Goal: Task Accomplishment & Management: Use online tool/utility

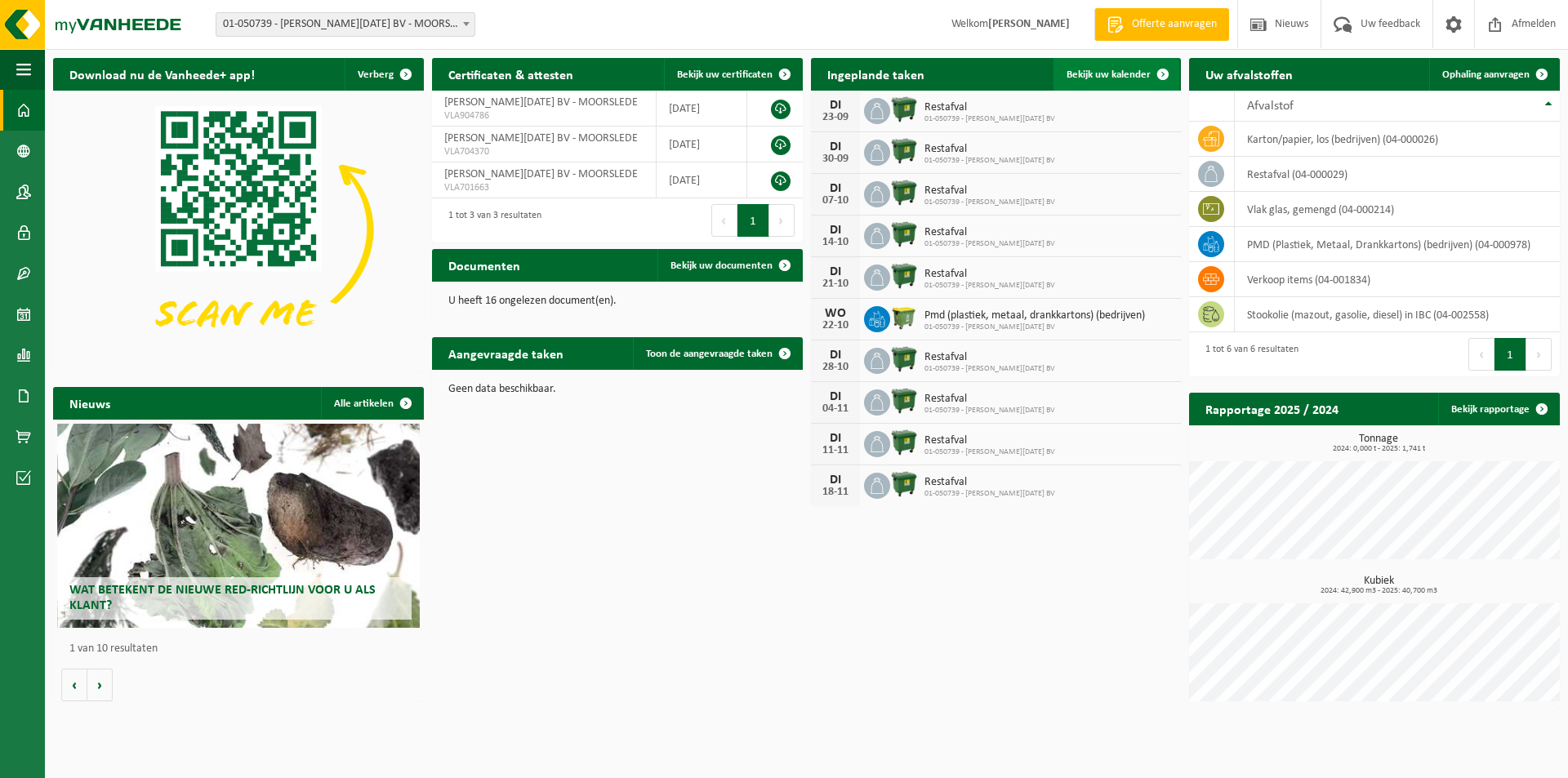
click at [1115, 80] on span "Bekijk uw kalender" at bounding box center [1109, 75] width 84 height 11
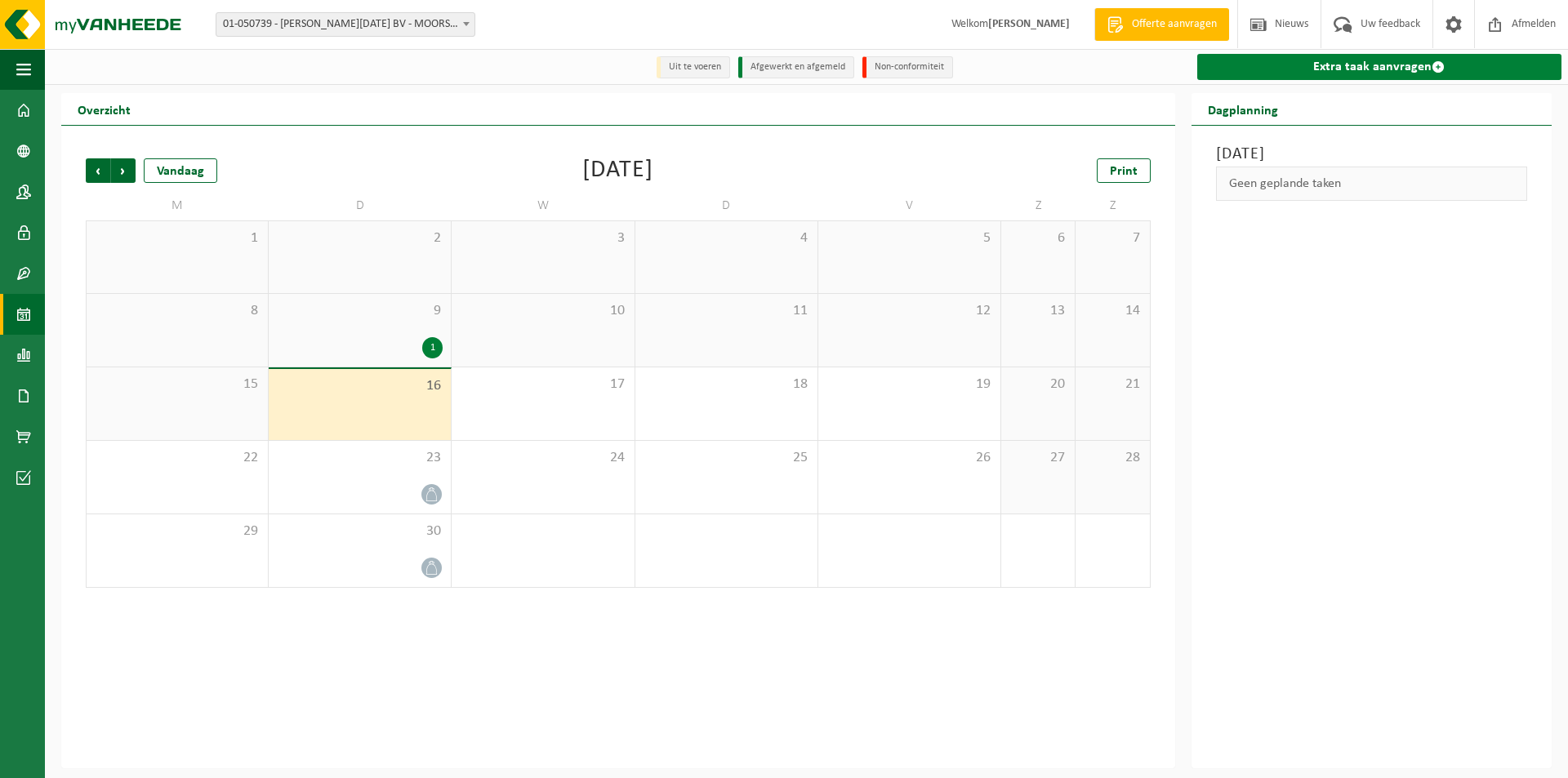
click at [1352, 70] on link "Extra taak aanvragen" at bounding box center [1378, 67] width 364 height 26
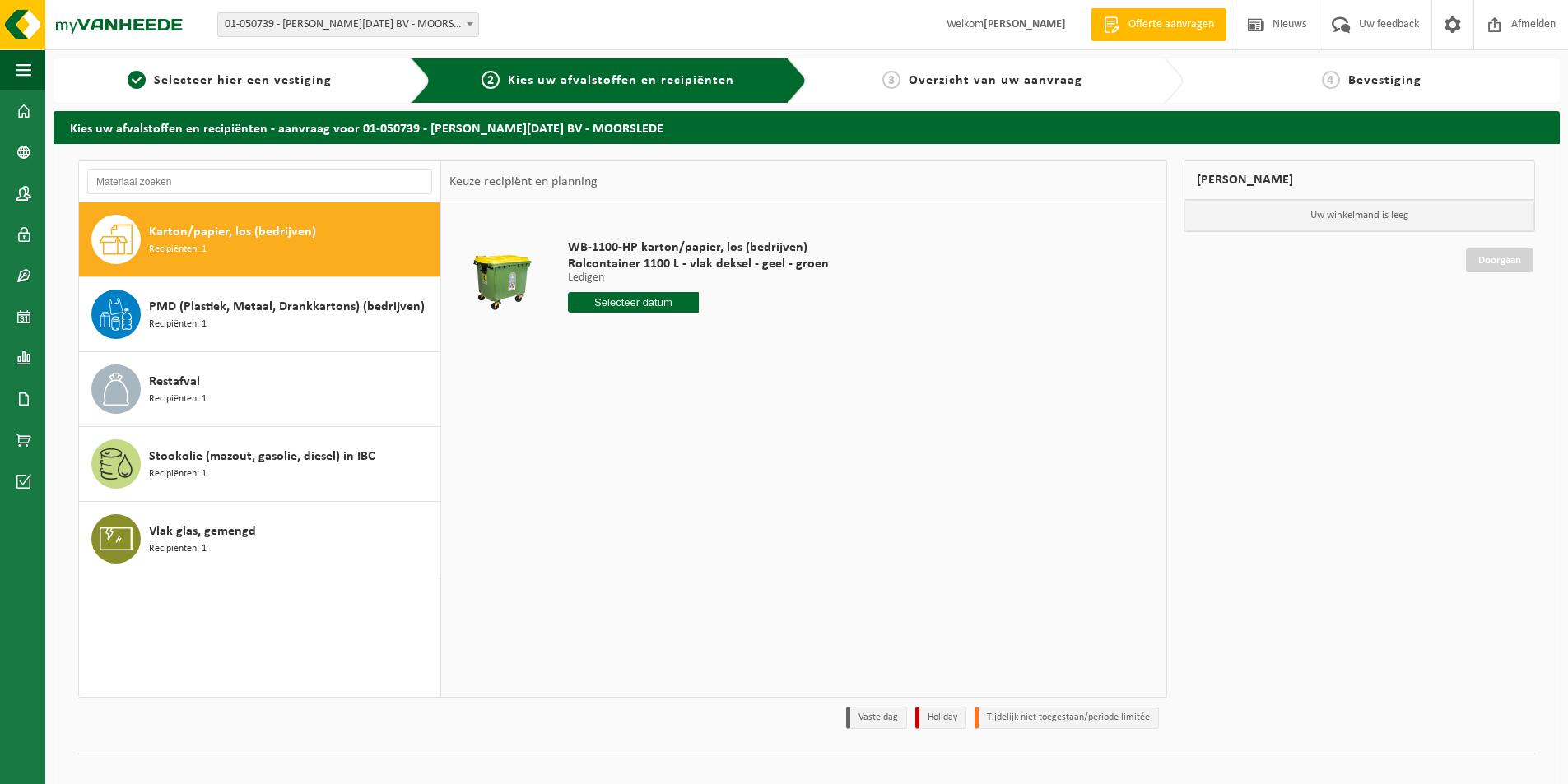
click at [197, 232] on span "Karton/papier, los (bedrijven)" at bounding box center [232, 232] width 167 height 20
click at [642, 305] on input "text" at bounding box center [634, 302] width 131 height 21
click at [583, 475] on div "22" at bounding box center [583, 474] width 29 height 26
type input "Van 2025-09-22"
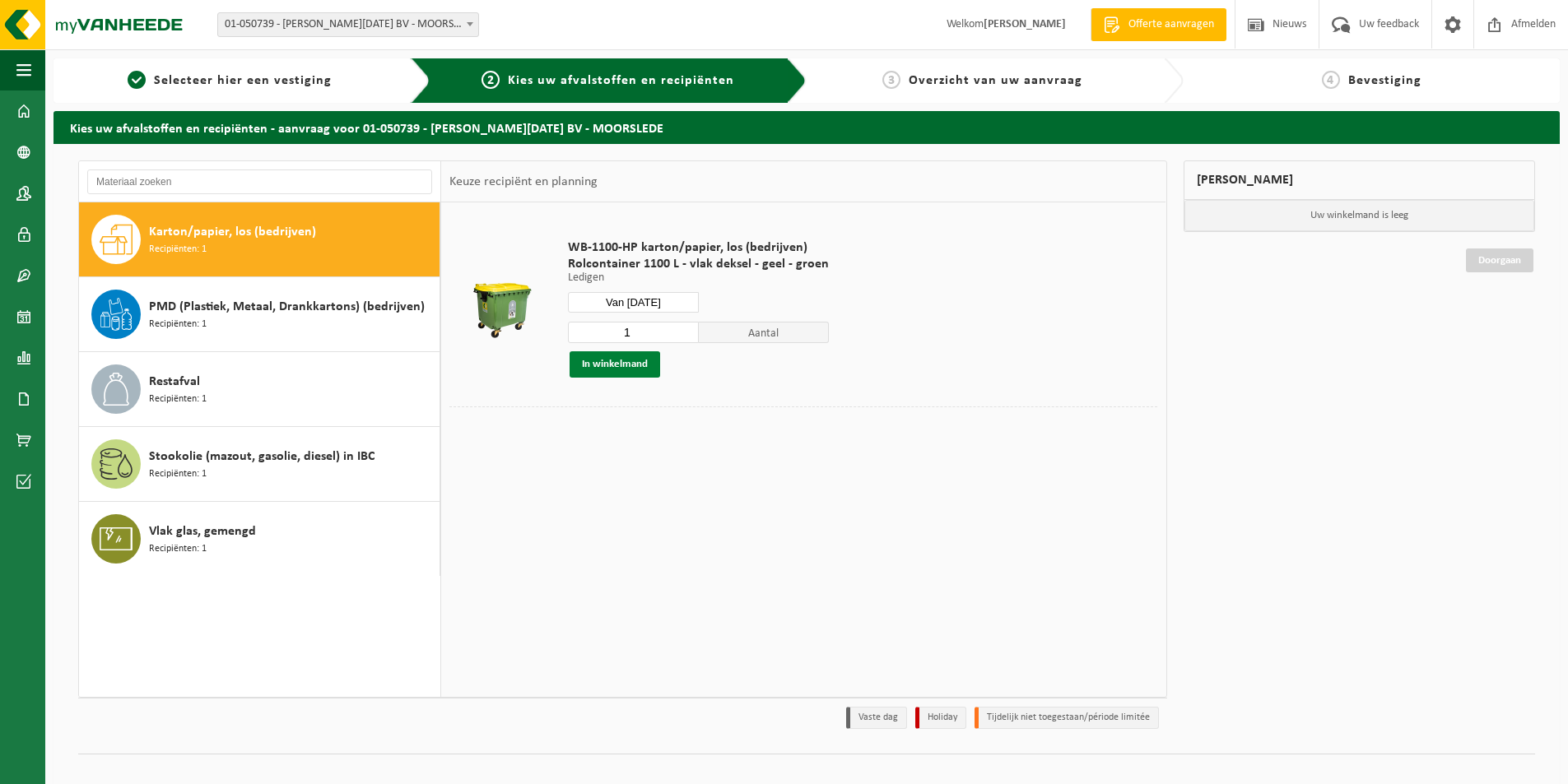
click at [625, 365] on button "In winkelmand" at bounding box center [615, 364] width 91 height 26
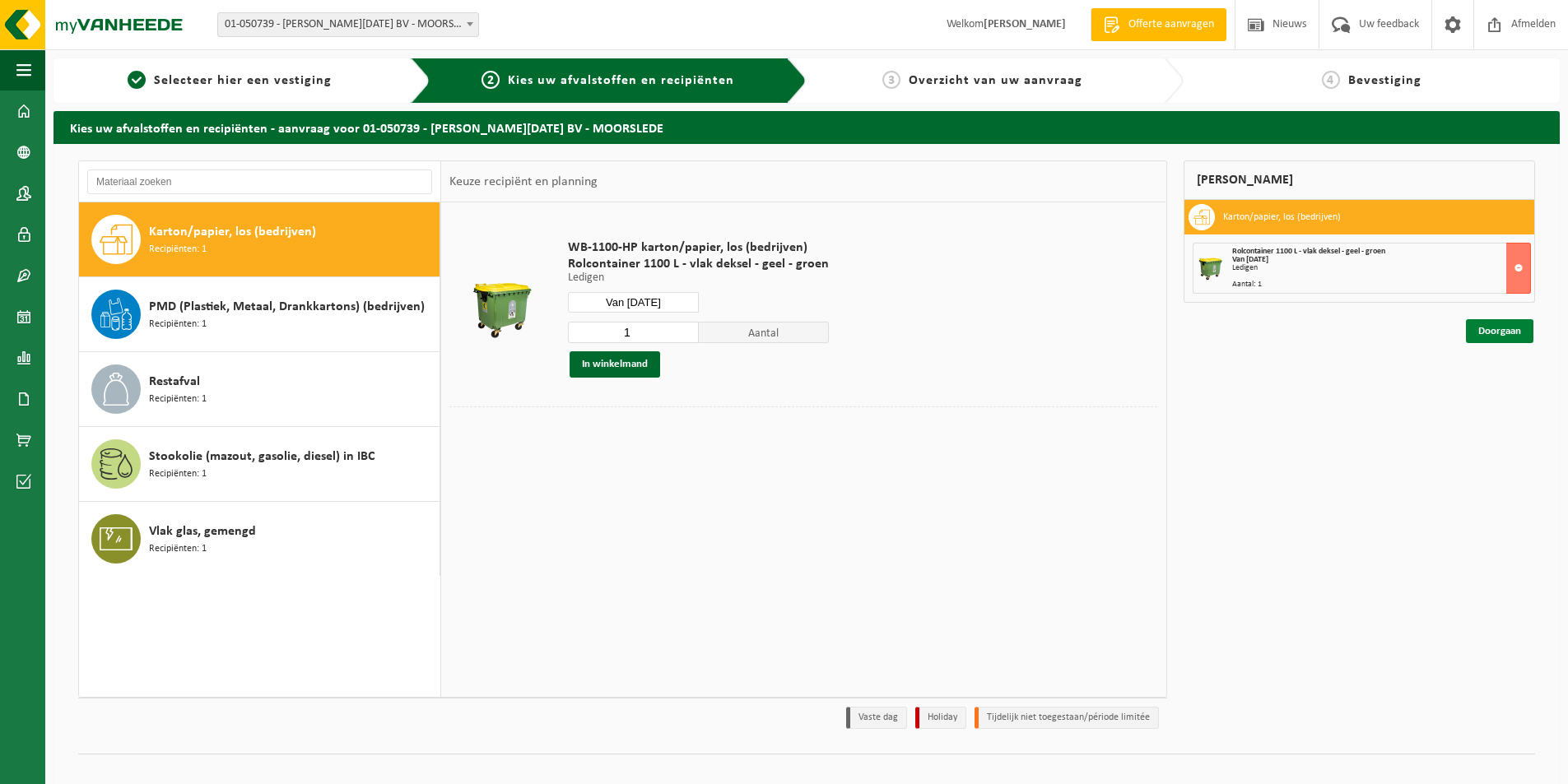
click at [1489, 334] on link "Doorgaan" at bounding box center [1499, 331] width 67 height 24
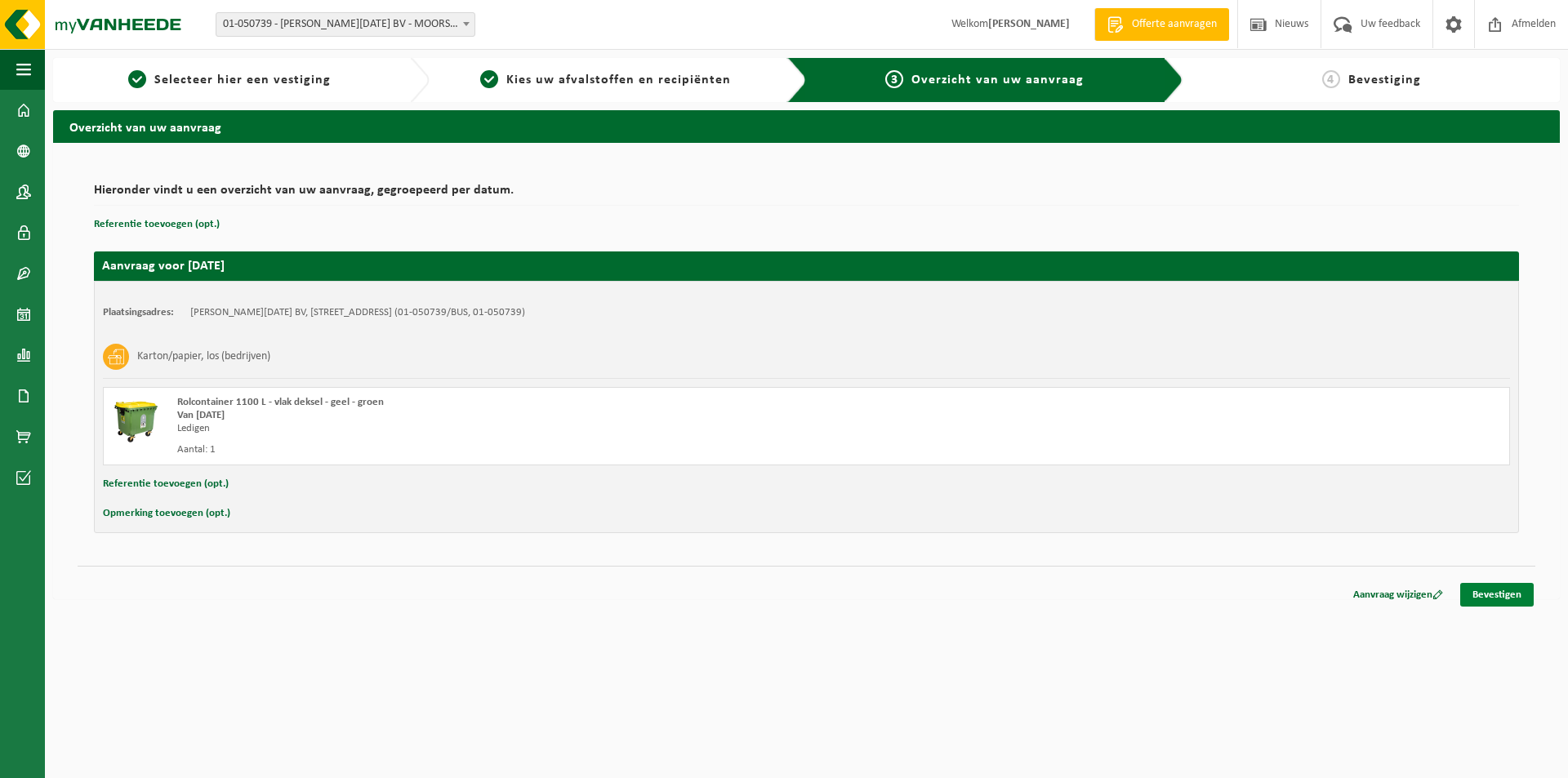
click at [1490, 596] on link "Bevestigen" at bounding box center [1497, 595] width 74 height 24
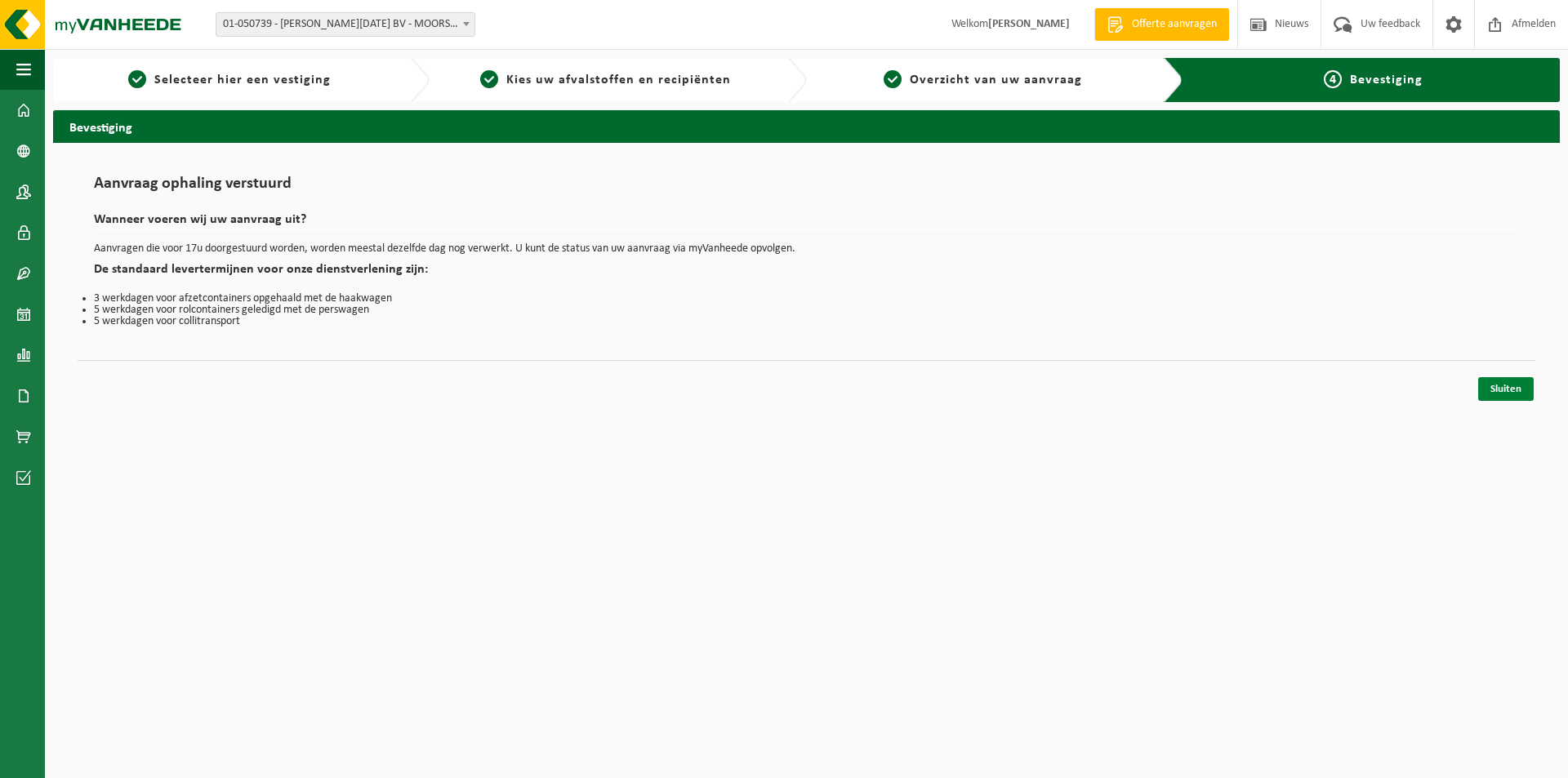
click at [1509, 389] on link "Sluiten" at bounding box center [1506, 389] width 55 height 24
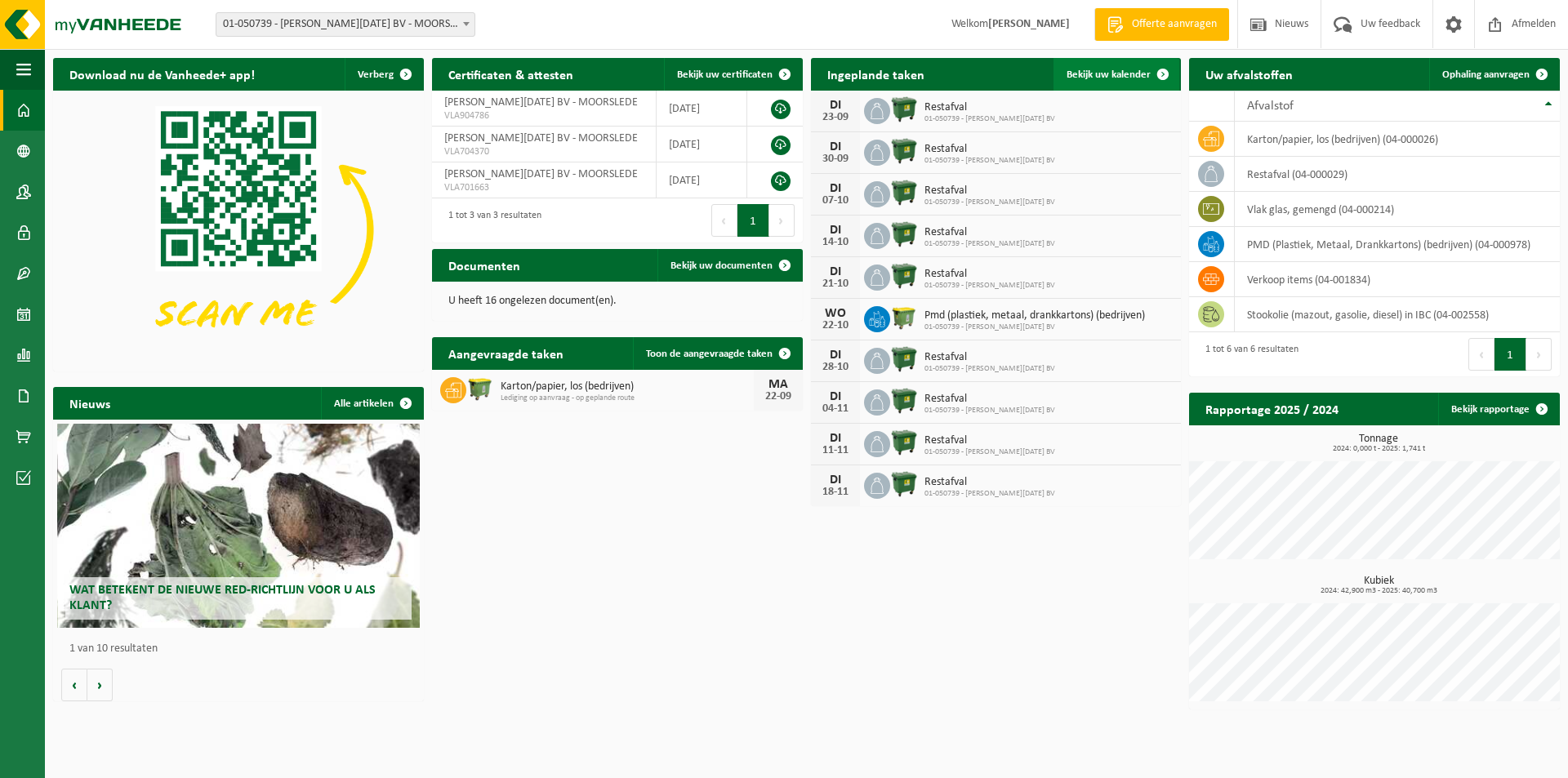
click at [1095, 77] on span "Bekijk uw kalender" at bounding box center [1109, 75] width 84 height 11
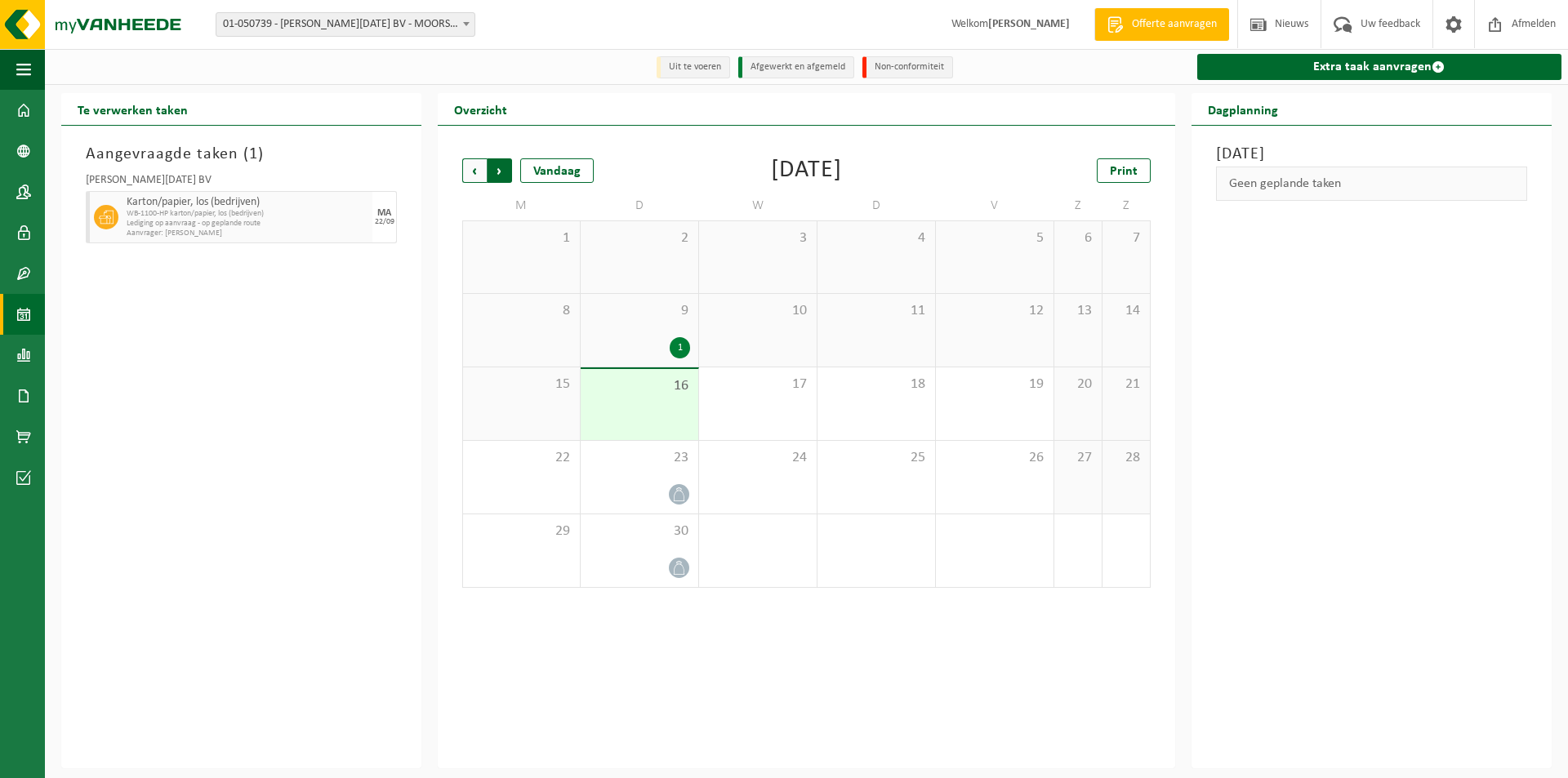
click at [475, 175] on span "Vorige" at bounding box center [475, 171] width 25 height 25
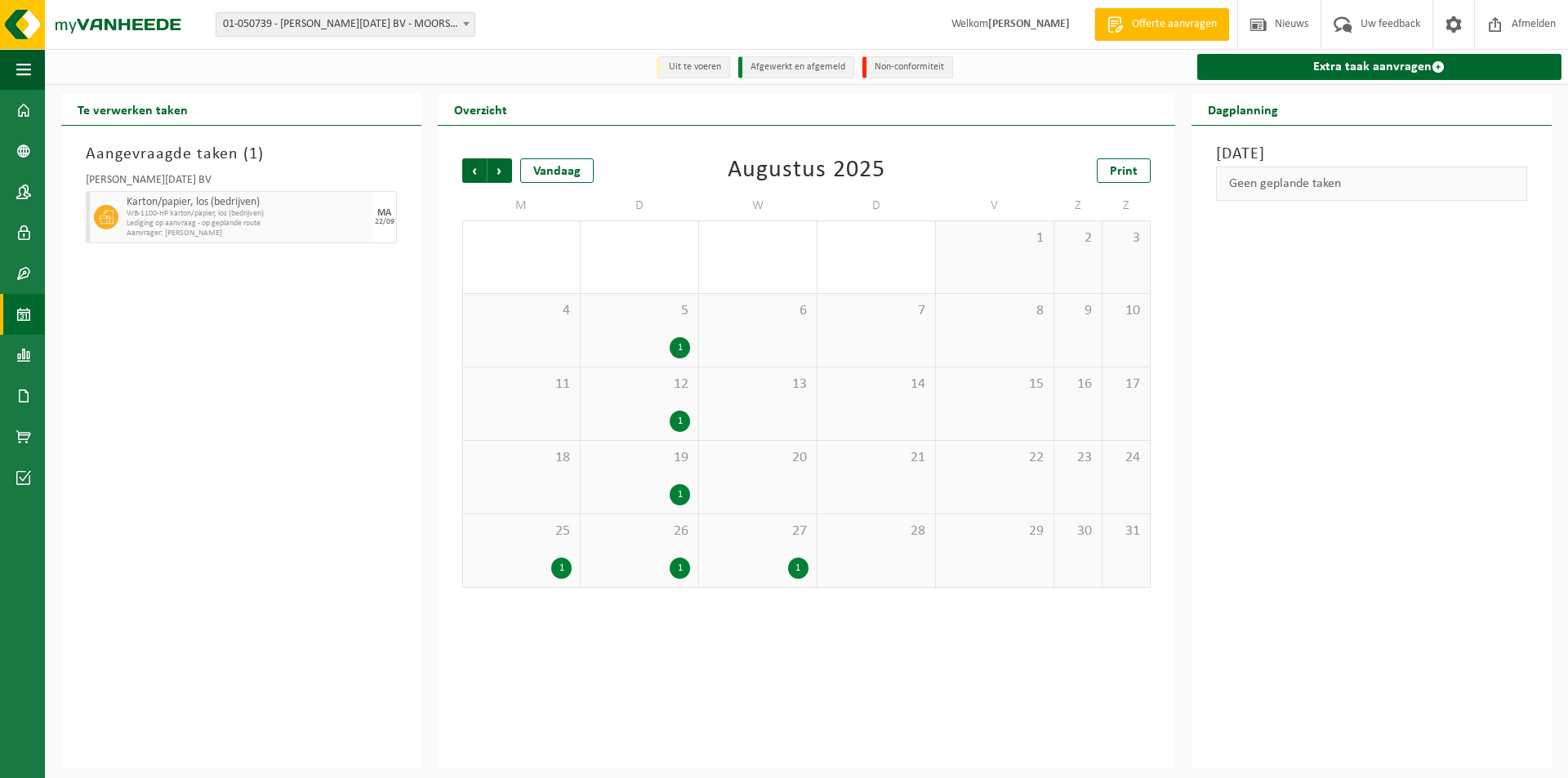
click at [475, 175] on span "Vorige" at bounding box center [475, 171] width 25 height 25
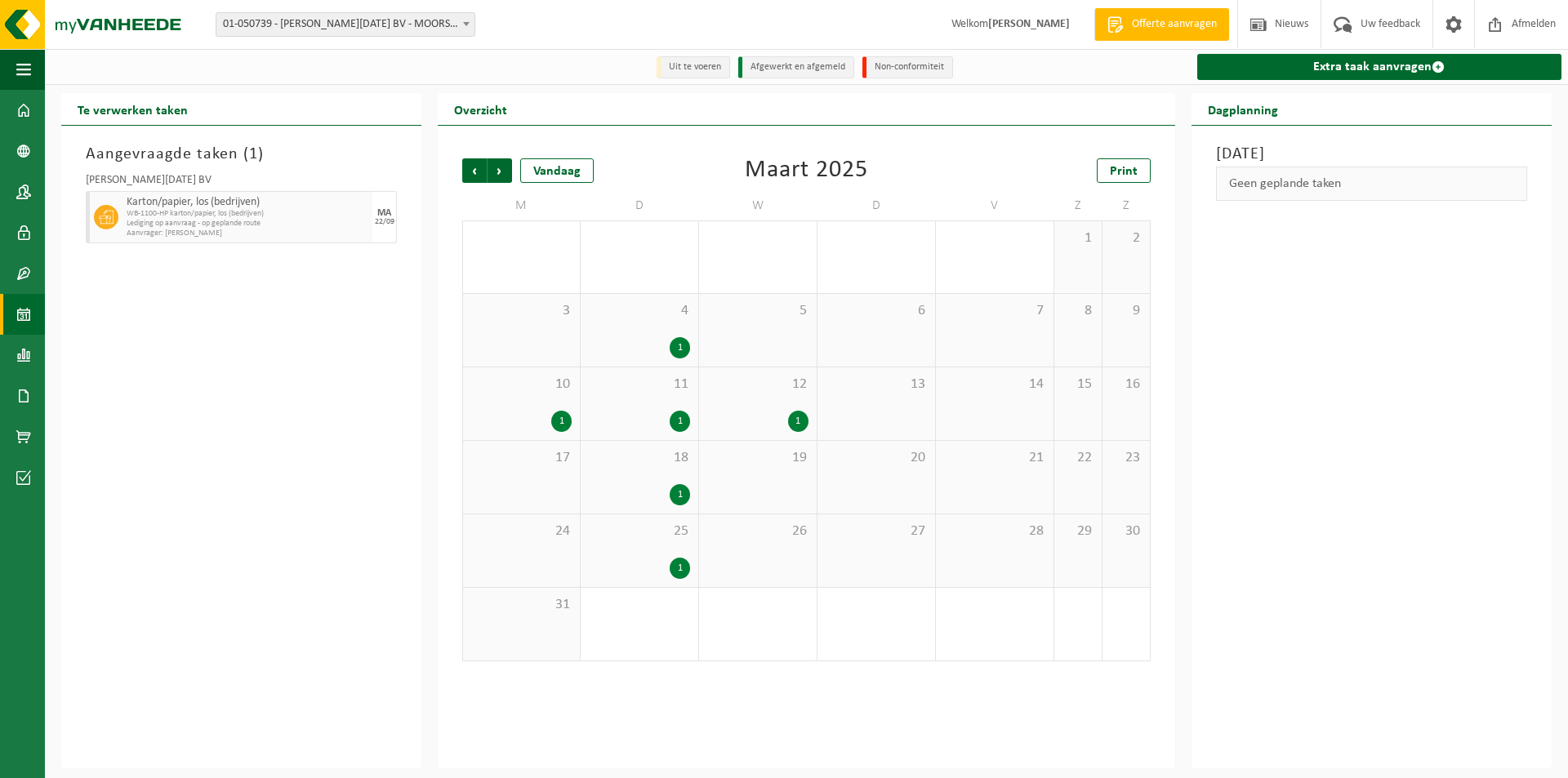
click at [475, 175] on span "Vorige" at bounding box center [475, 171] width 25 height 25
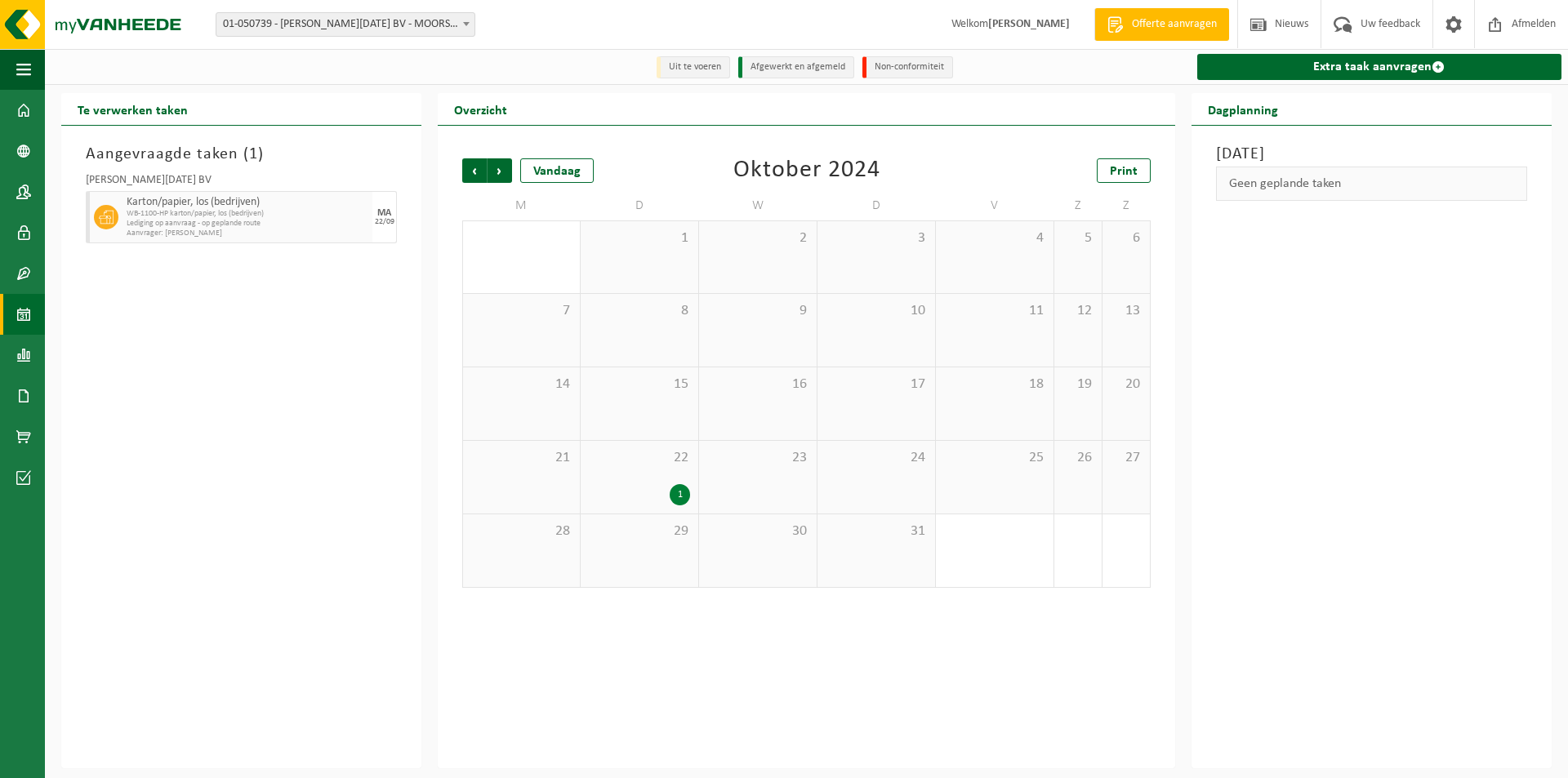
click at [475, 175] on span "Vorige" at bounding box center [475, 171] width 25 height 25
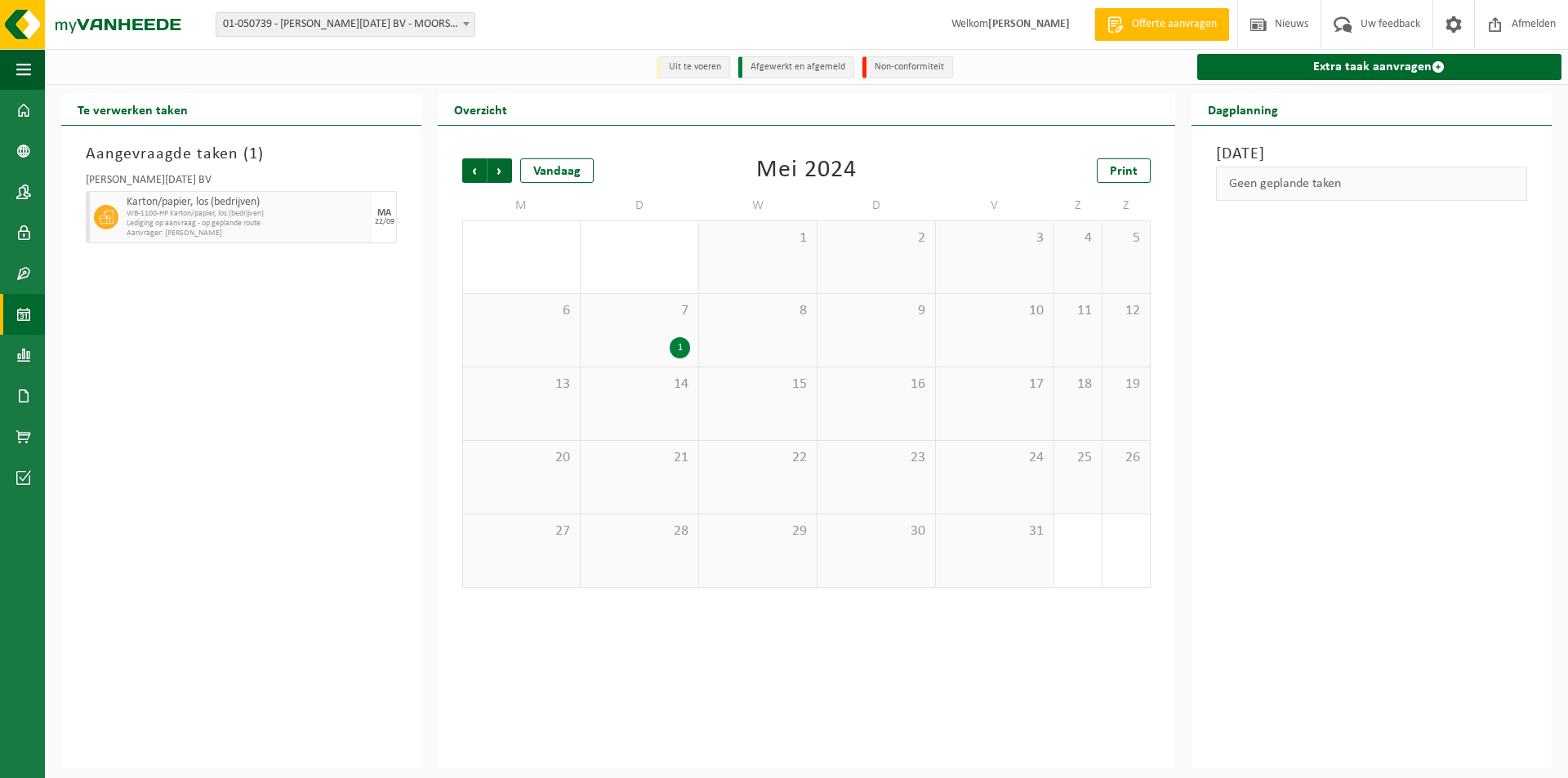
click at [475, 175] on span "Vorige" at bounding box center [475, 171] width 25 height 25
click at [475, 174] on span "Vorige" at bounding box center [475, 171] width 25 height 25
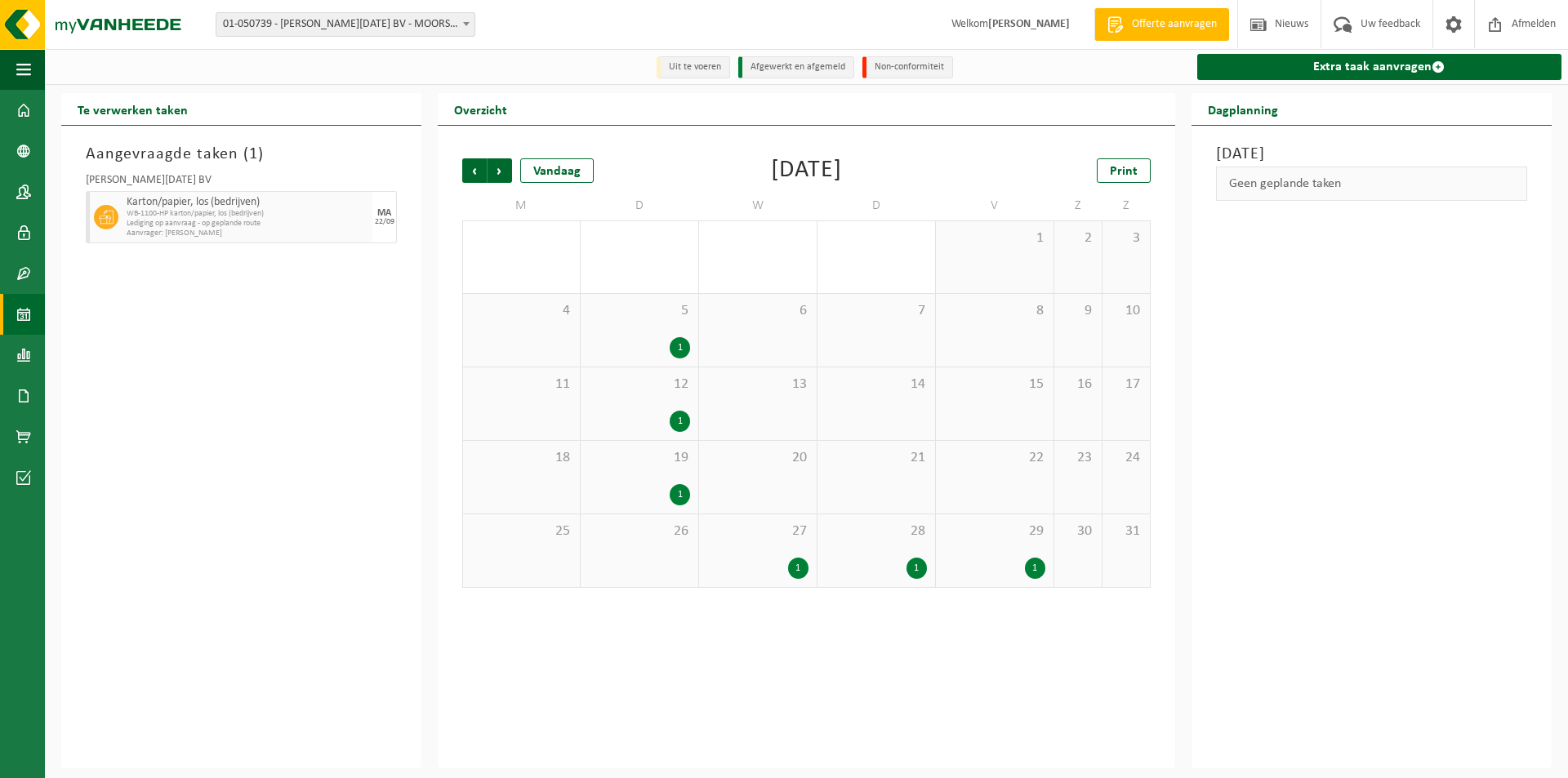
click at [475, 174] on span "Vorige" at bounding box center [475, 171] width 25 height 25
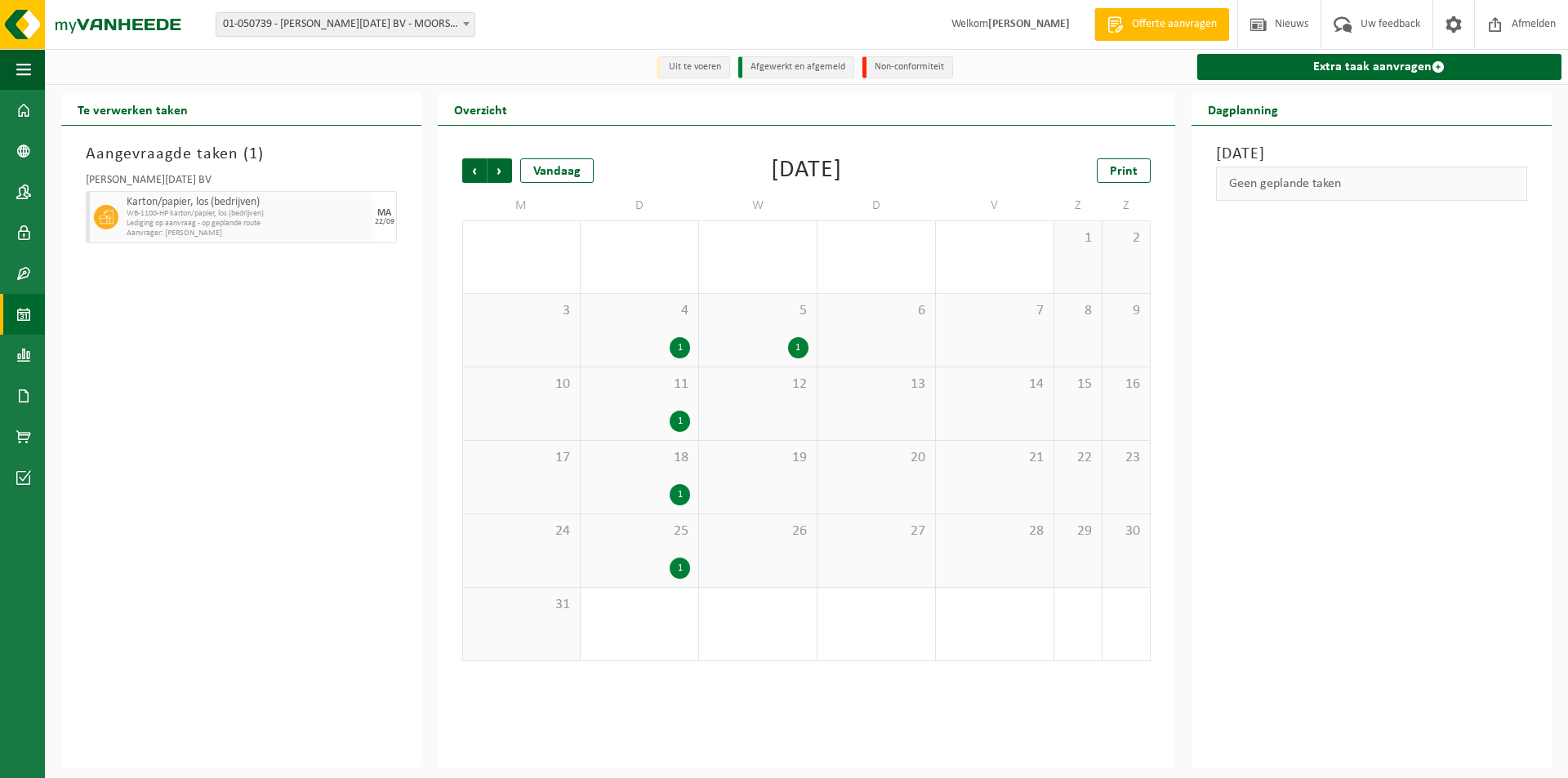
click at [475, 174] on span "Vorige" at bounding box center [475, 171] width 25 height 25
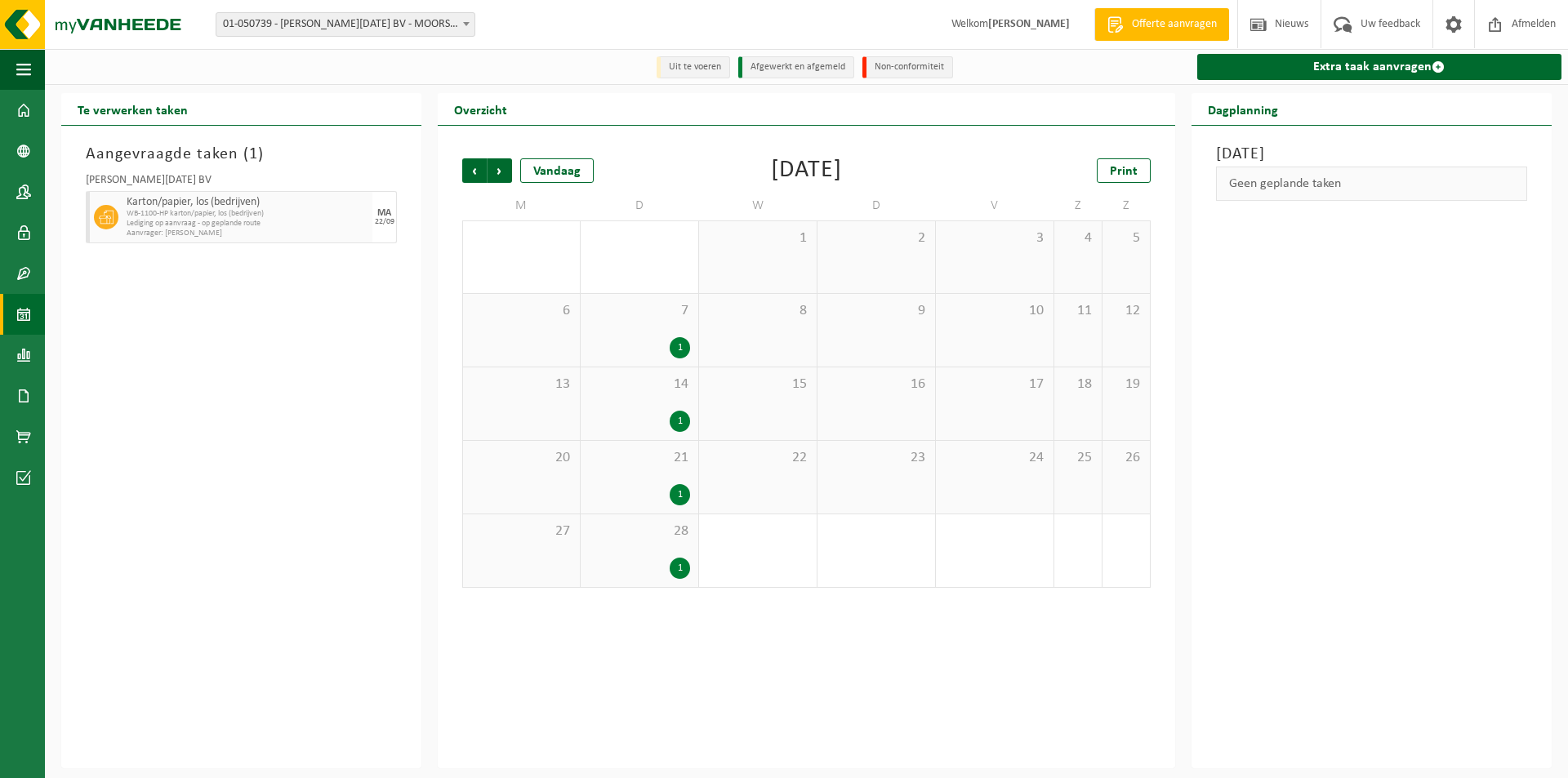
click at [475, 174] on span "Vorige" at bounding box center [475, 171] width 25 height 25
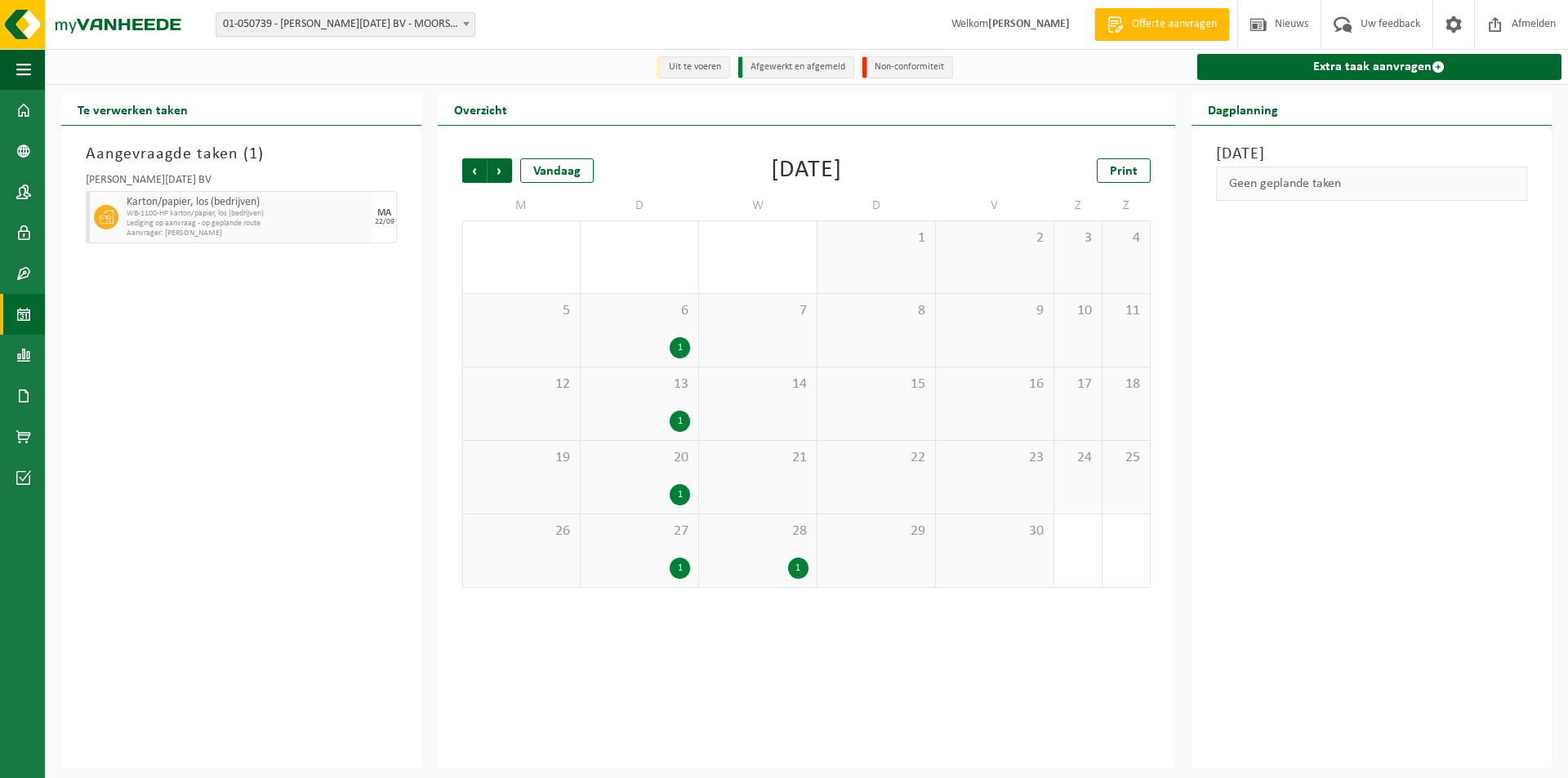
click at [475, 174] on span "Vorige" at bounding box center [475, 171] width 25 height 25
click at [475, 174] on span "Vorige" at bounding box center [475, 171] width 25 height 25
click at [475, 172] on span "Vorige" at bounding box center [475, 171] width 25 height 25
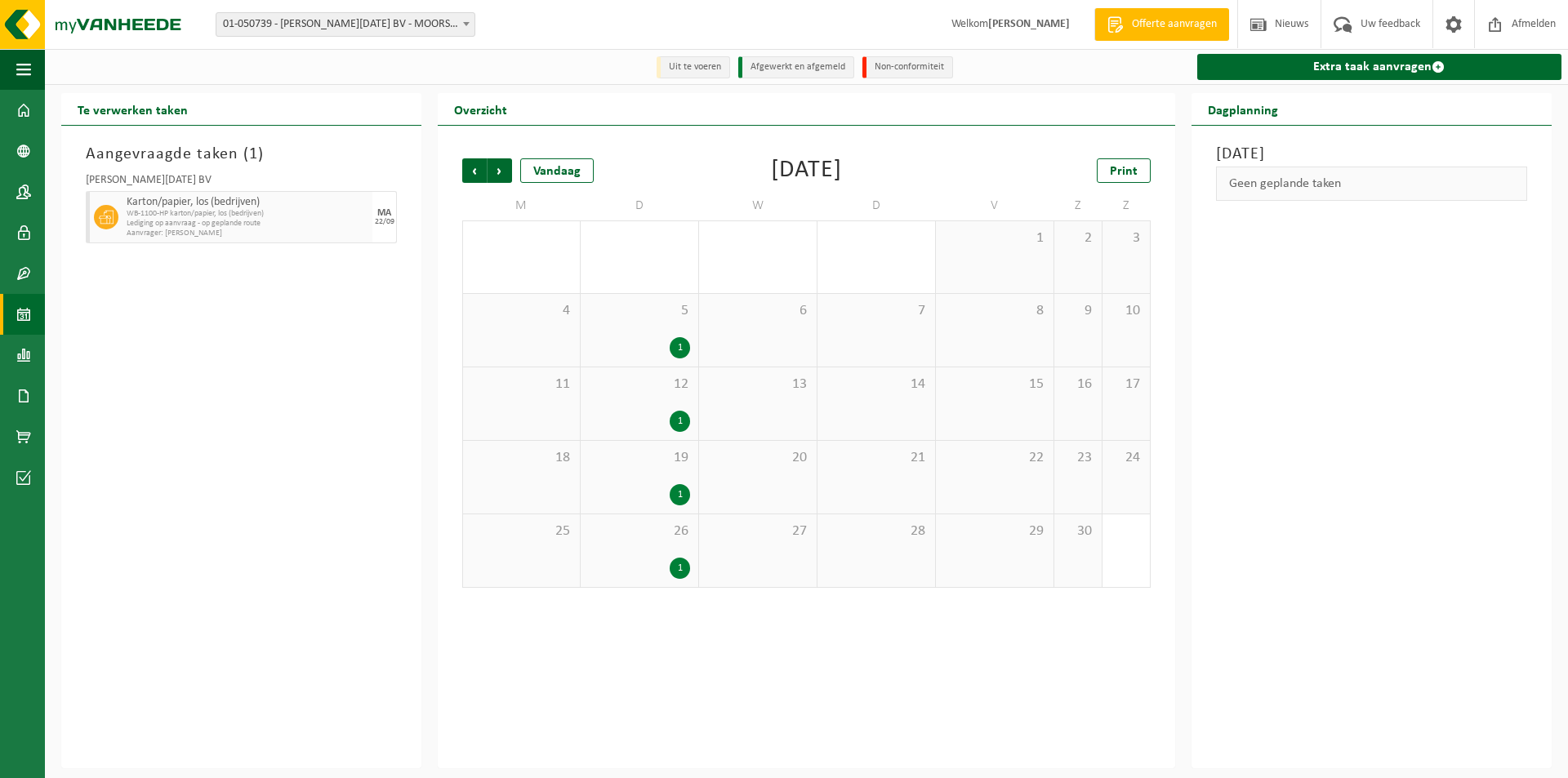
click at [475, 172] on span "Vorige" at bounding box center [475, 171] width 25 height 25
click at [505, 172] on span "Volgende" at bounding box center [500, 171] width 25 height 25
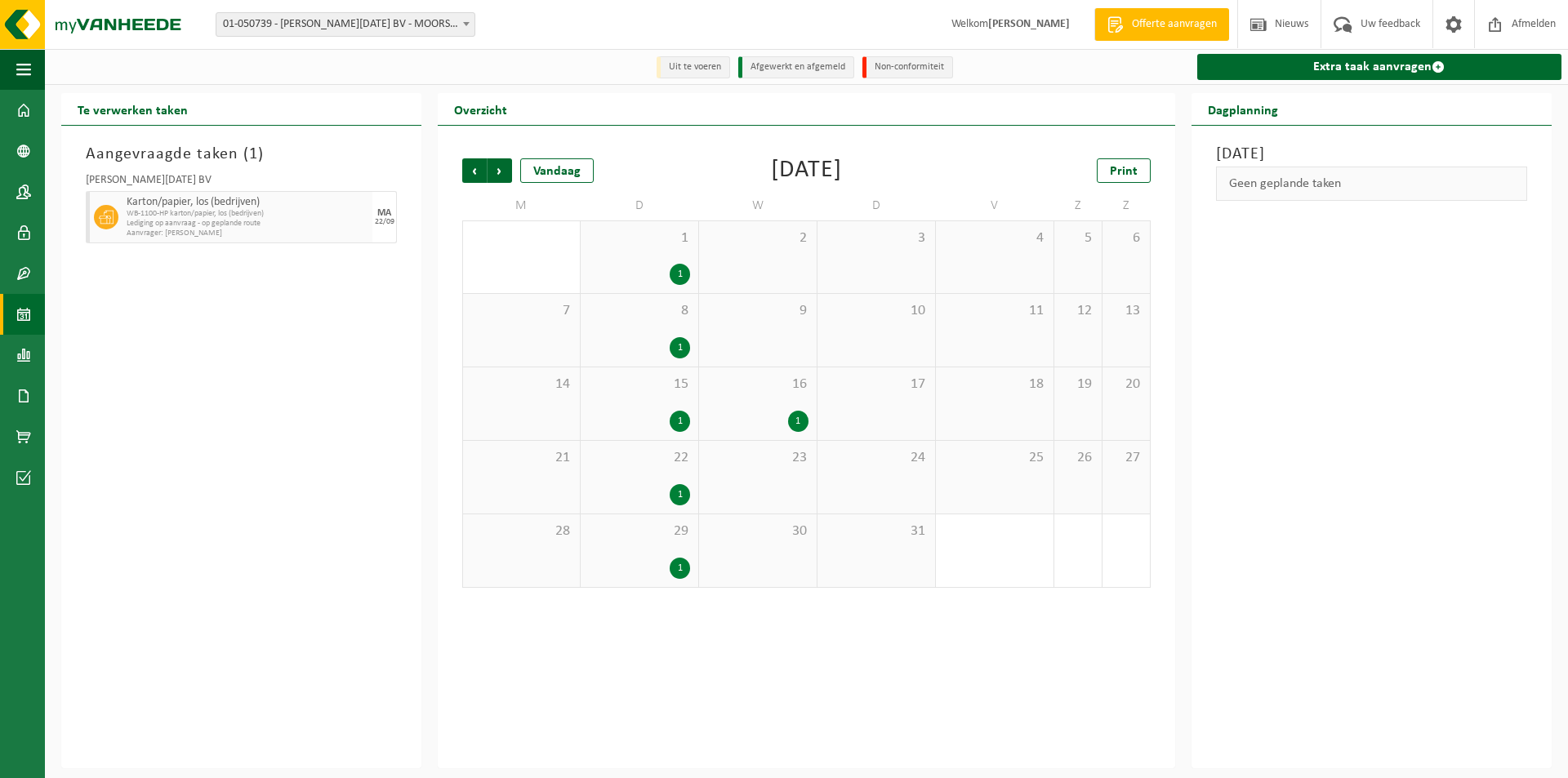
click at [505, 172] on span "Volgende" at bounding box center [500, 171] width 25 height 25
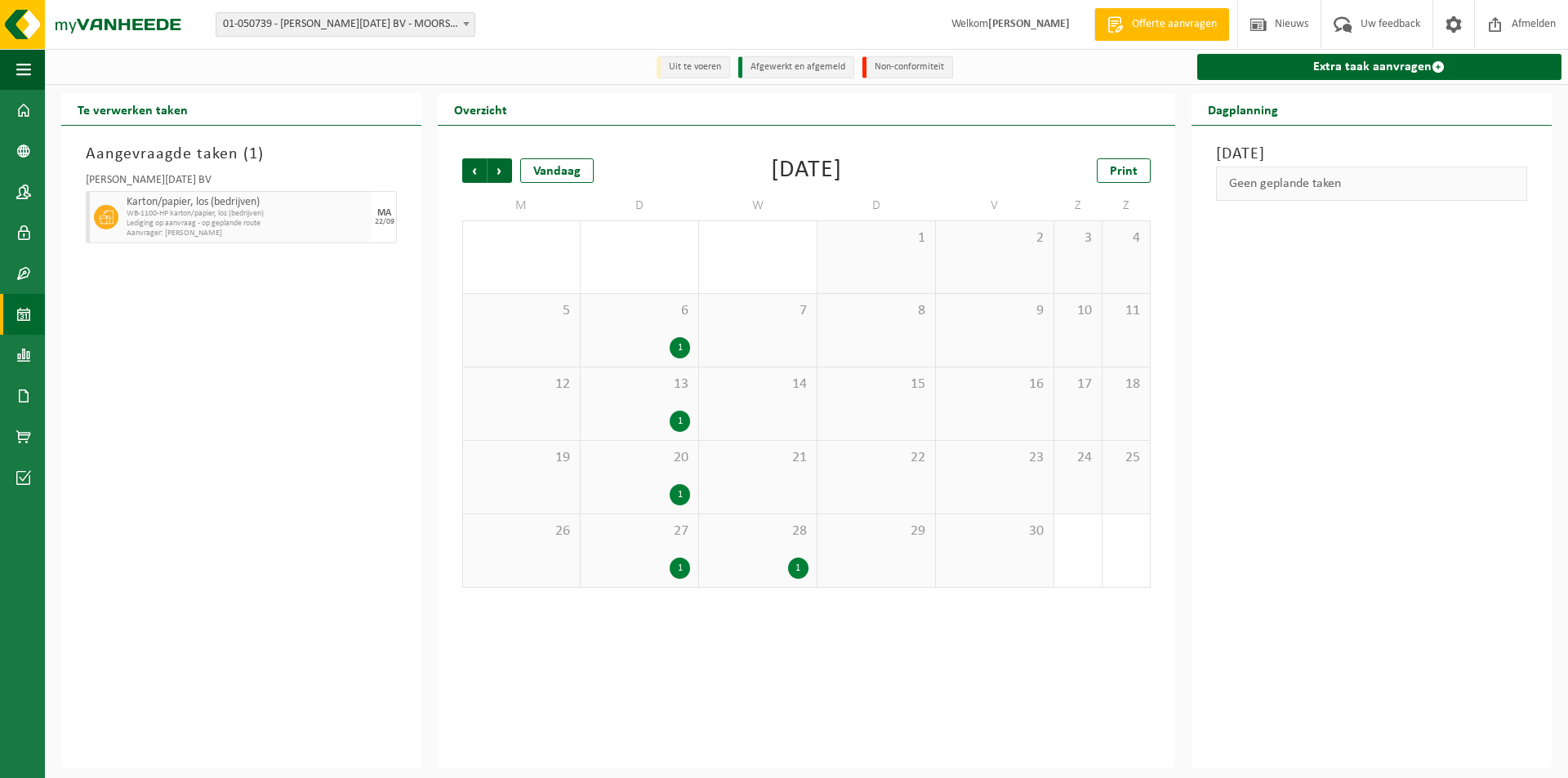
click at [505, 172] on span "Volgende" at bounding box center [500, 171] width 25 height 25
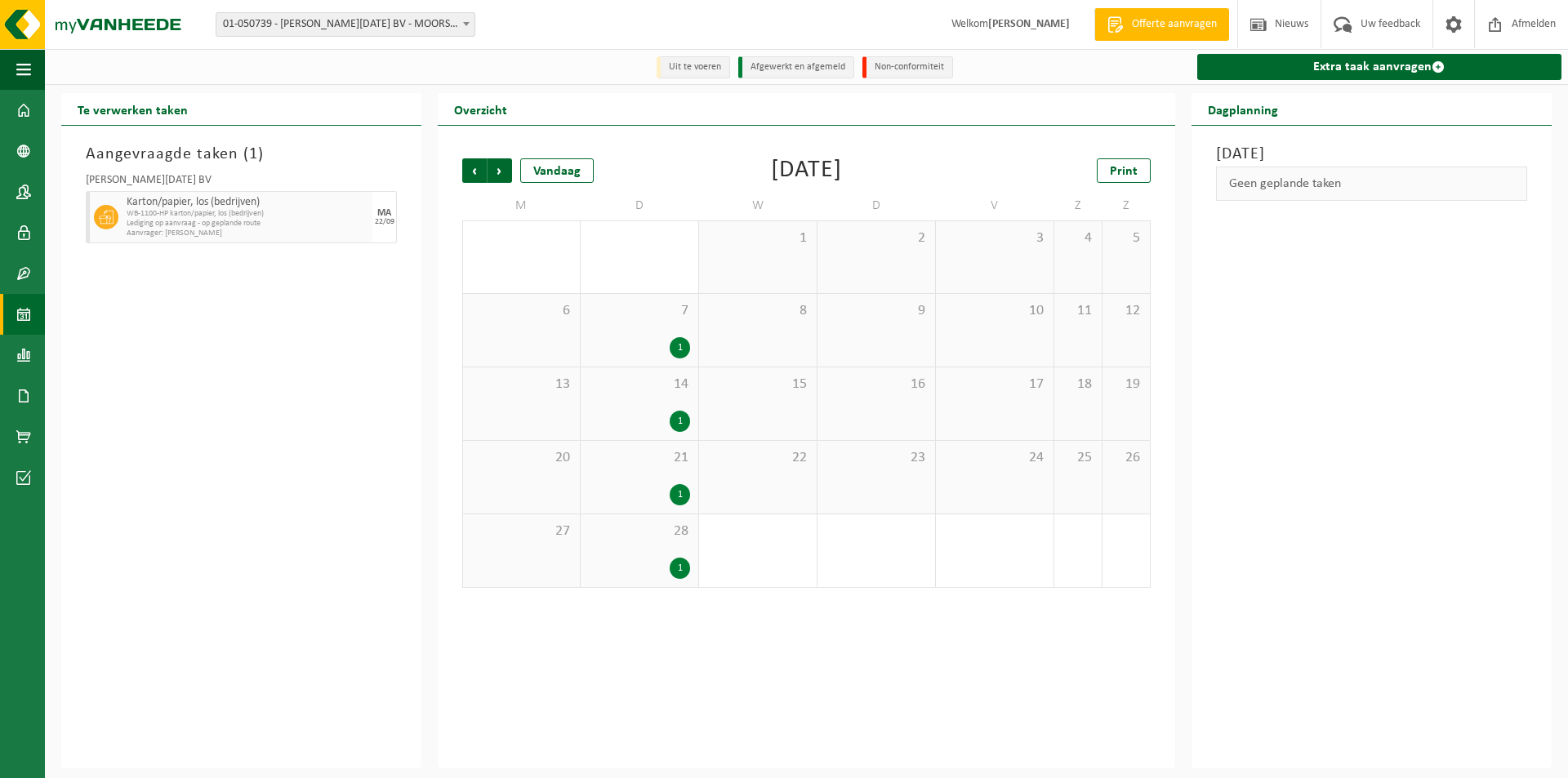
click at [505, 172] on span "Volgende" at bounding box center [500, 171] width 25 height 25
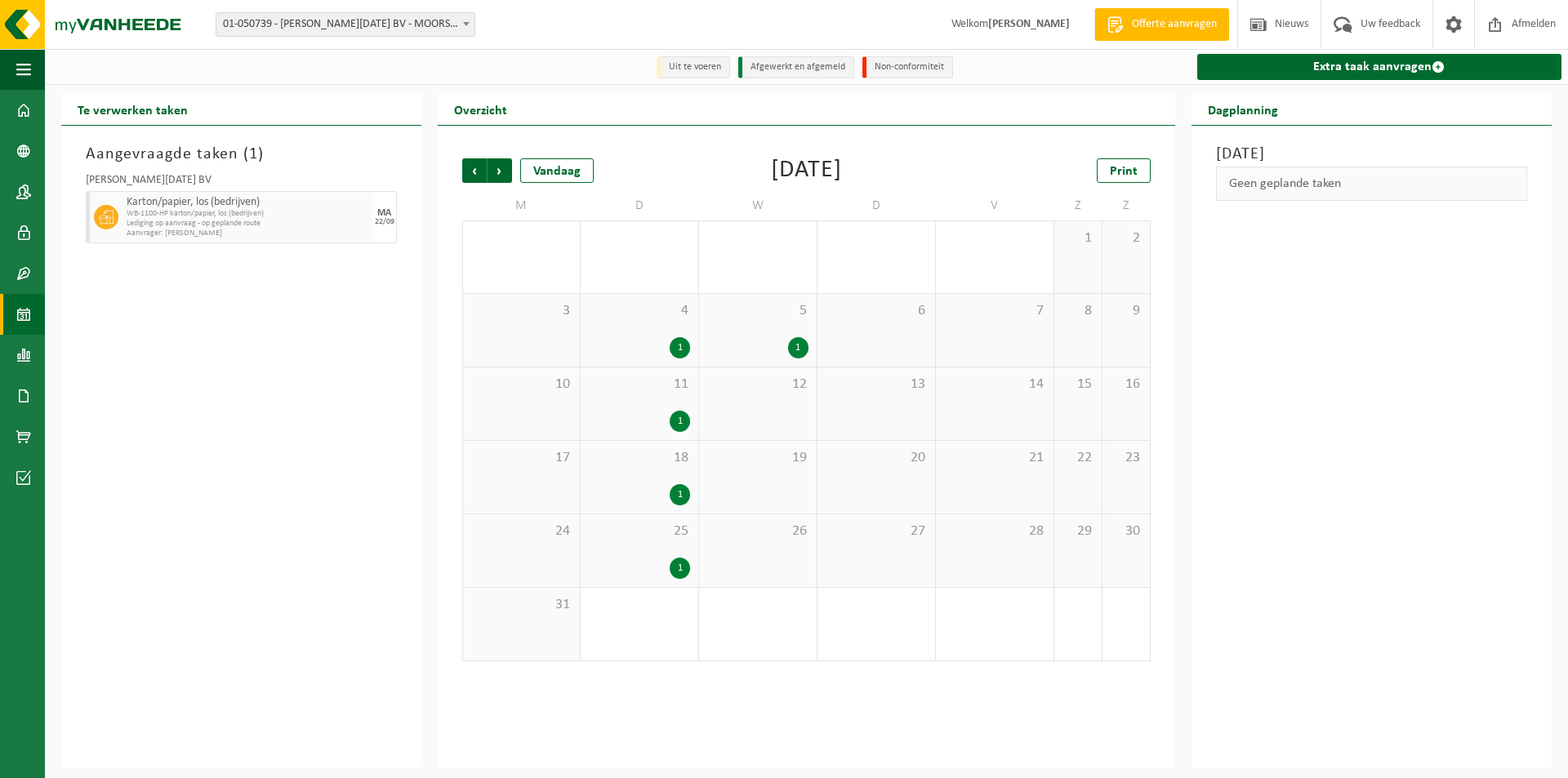
click at [505, 172] on span "Volgende" at bounding box center [500, 171] width 25 height 25
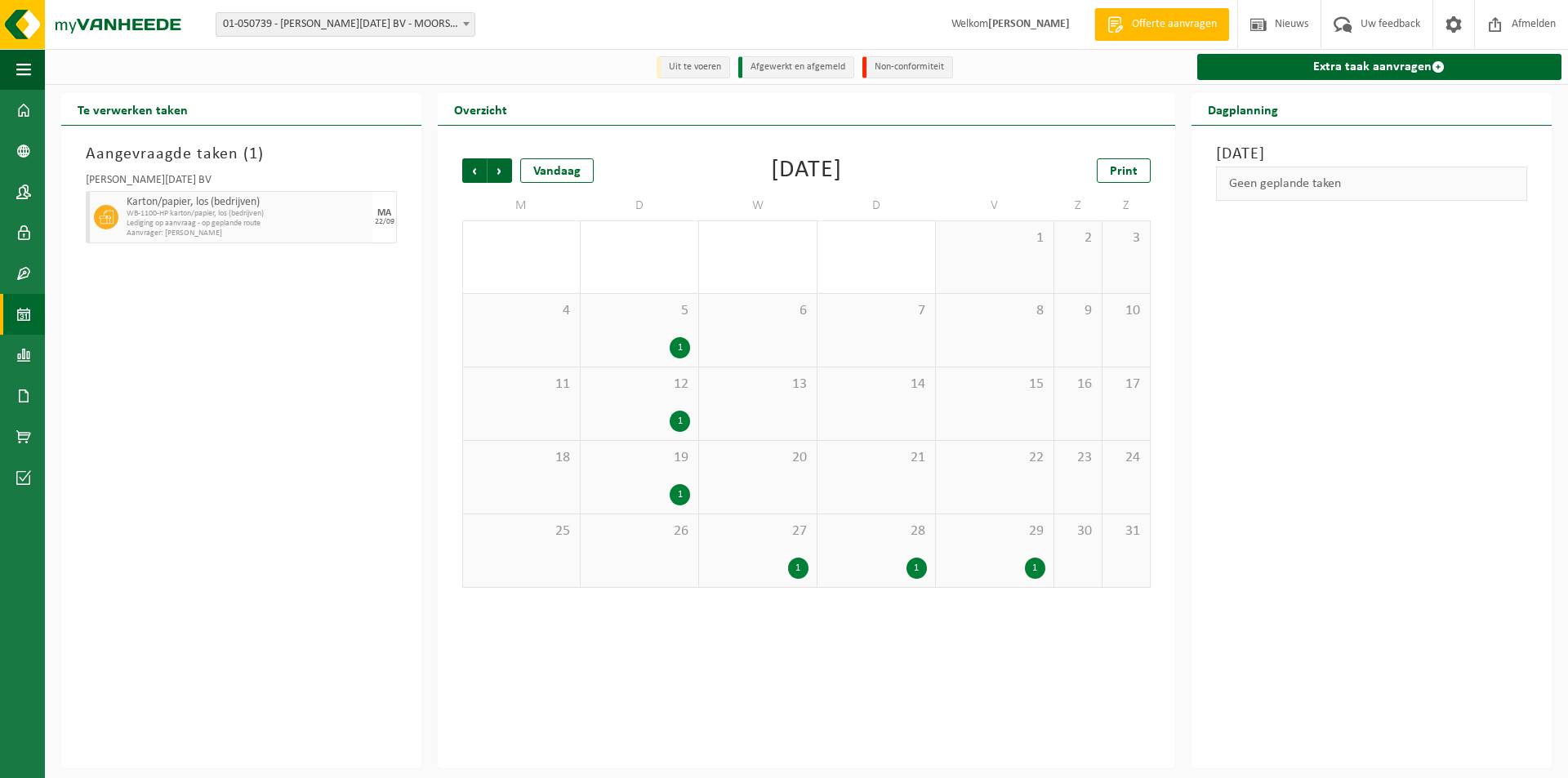
click at [505, 172] on span "Volgende" at bounding box center [500, 171] width 25 height 25
click at [682, 425] on div "1" at bounding box center [679, 421] width 20 height 21
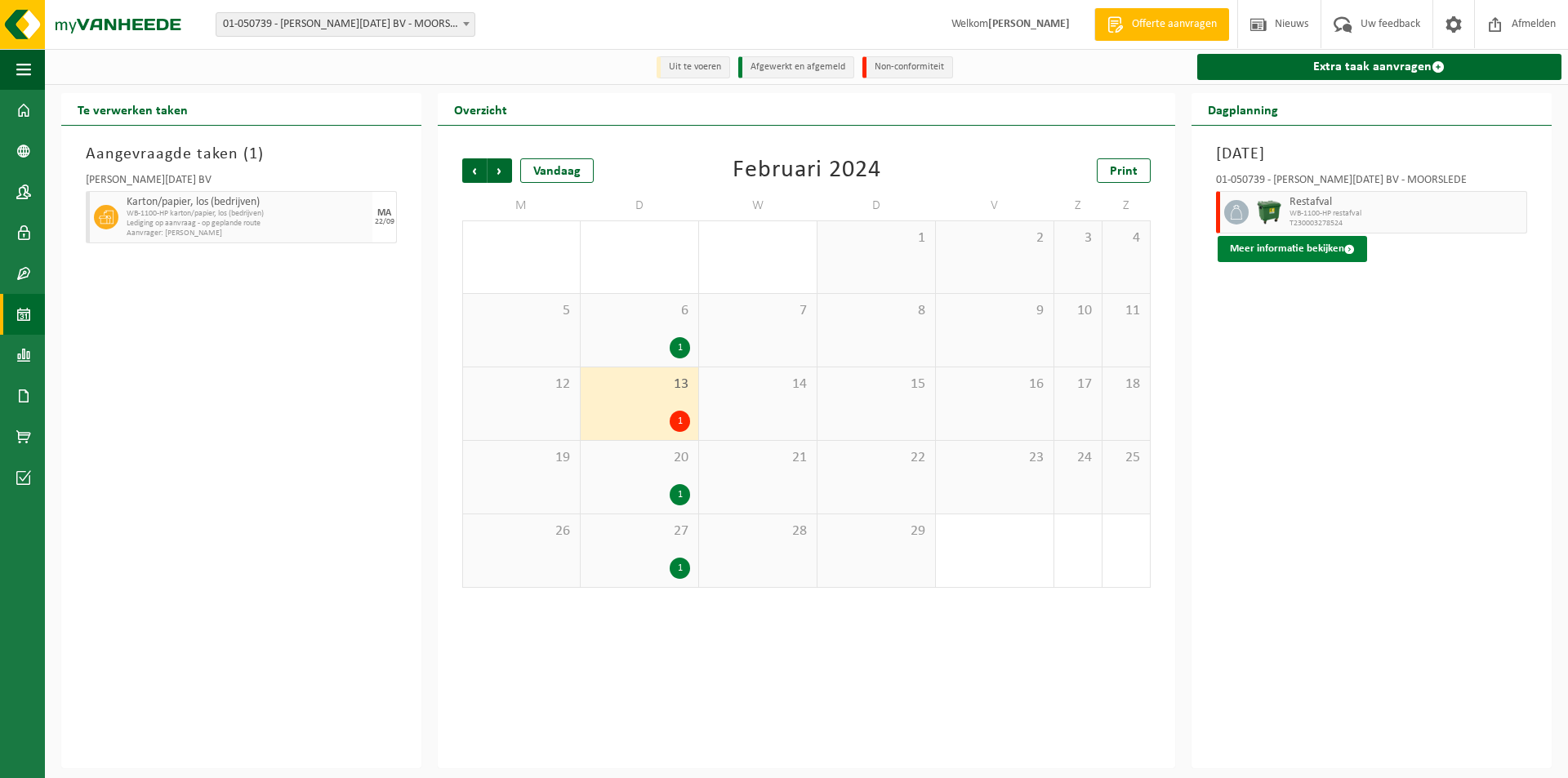
click at [1294, 251] on button "Meer informatie bekijken" at bounding box center [1292, 248] width 150 height 26
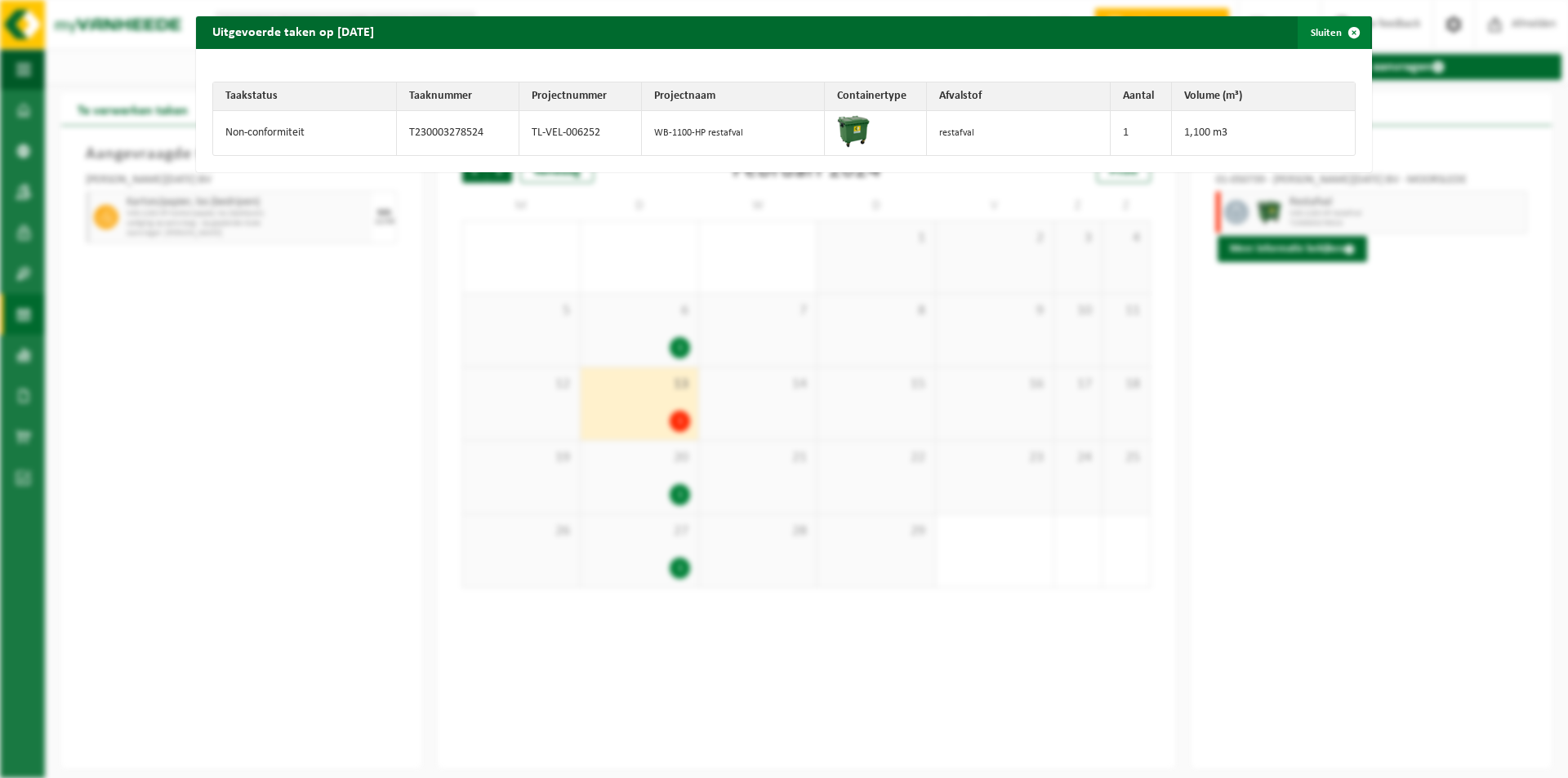
click at [1337, 34] on span "button" at bounding box center [1353, 32] width 33 height 33
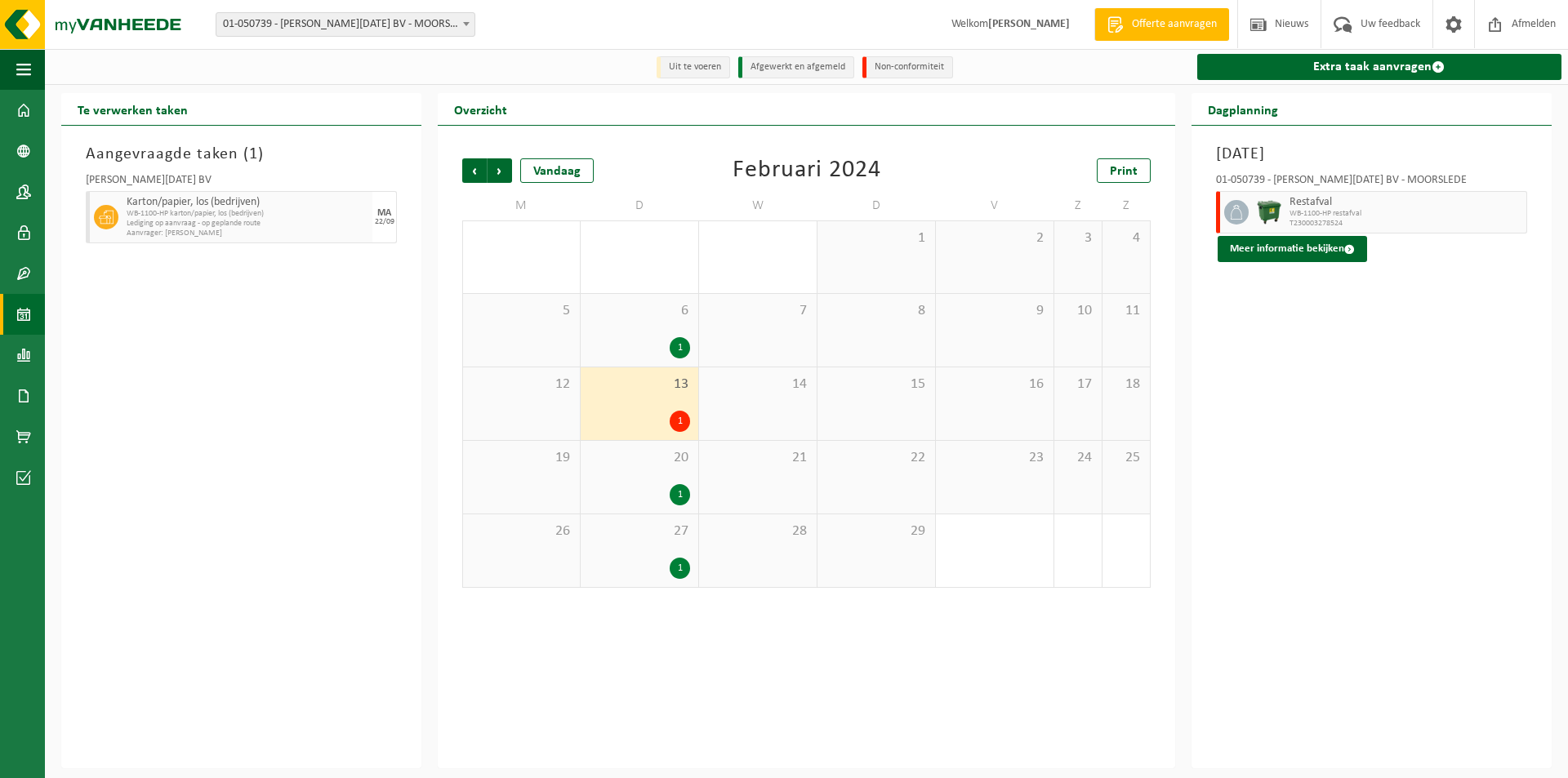
click at [673, 493] on div "1" at bounding box center [679, 495] width 20 height 21
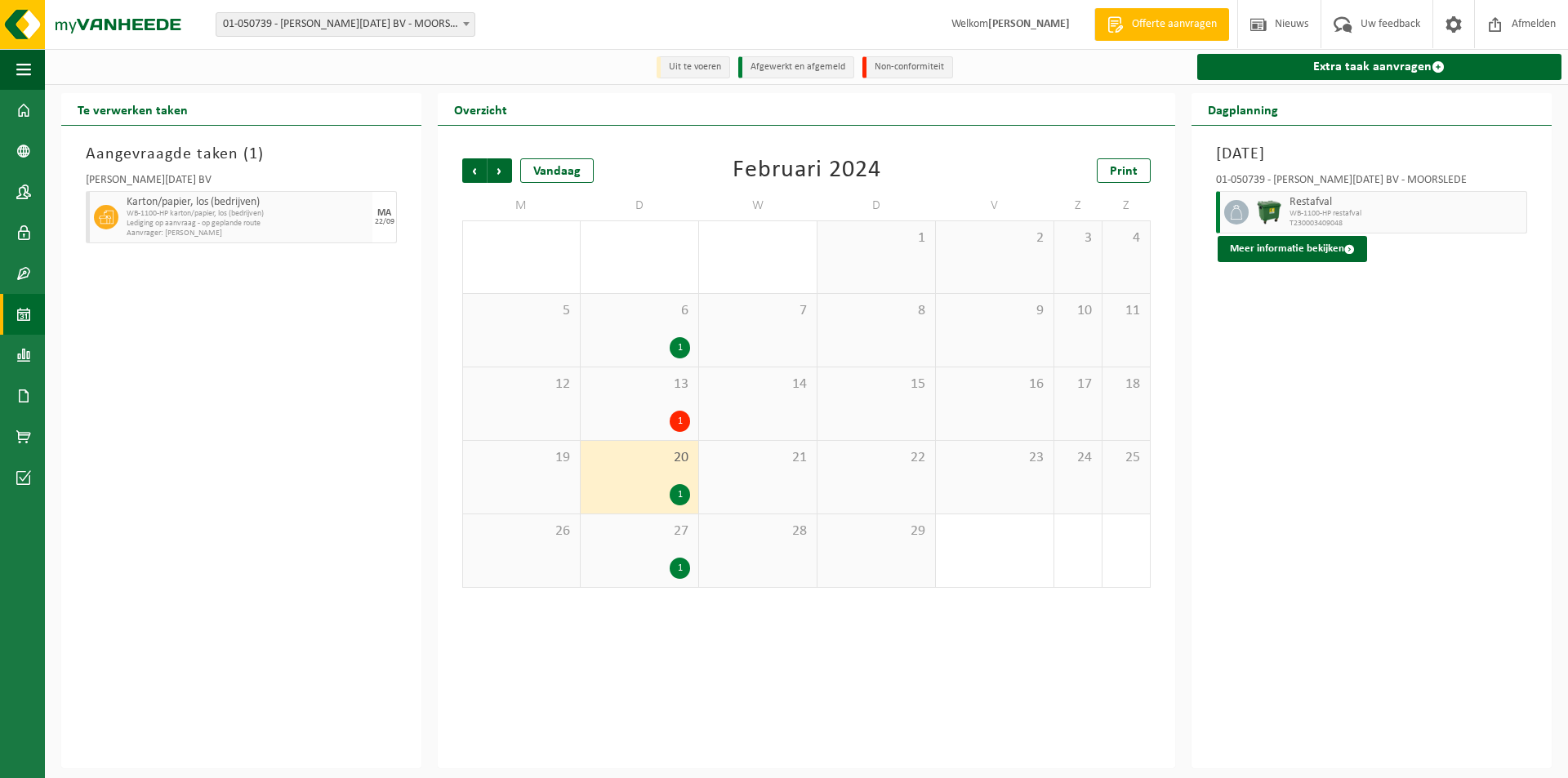
click at [674, 493] on div "1" at bounding box center [679, 495] width 20 height 21
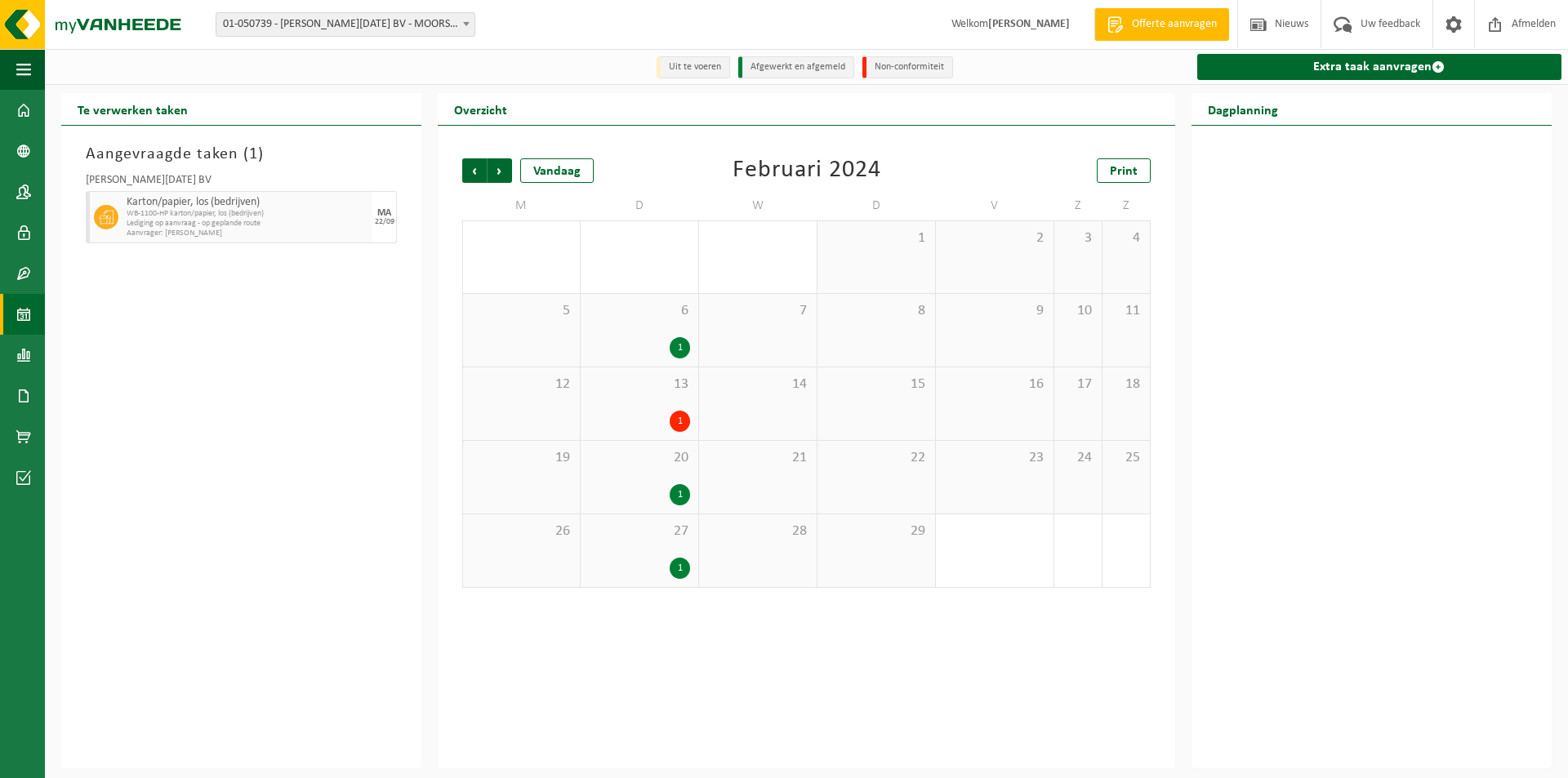
click at [682, 493] on div "1" at bounding box center [679, 495] width 20 height 21
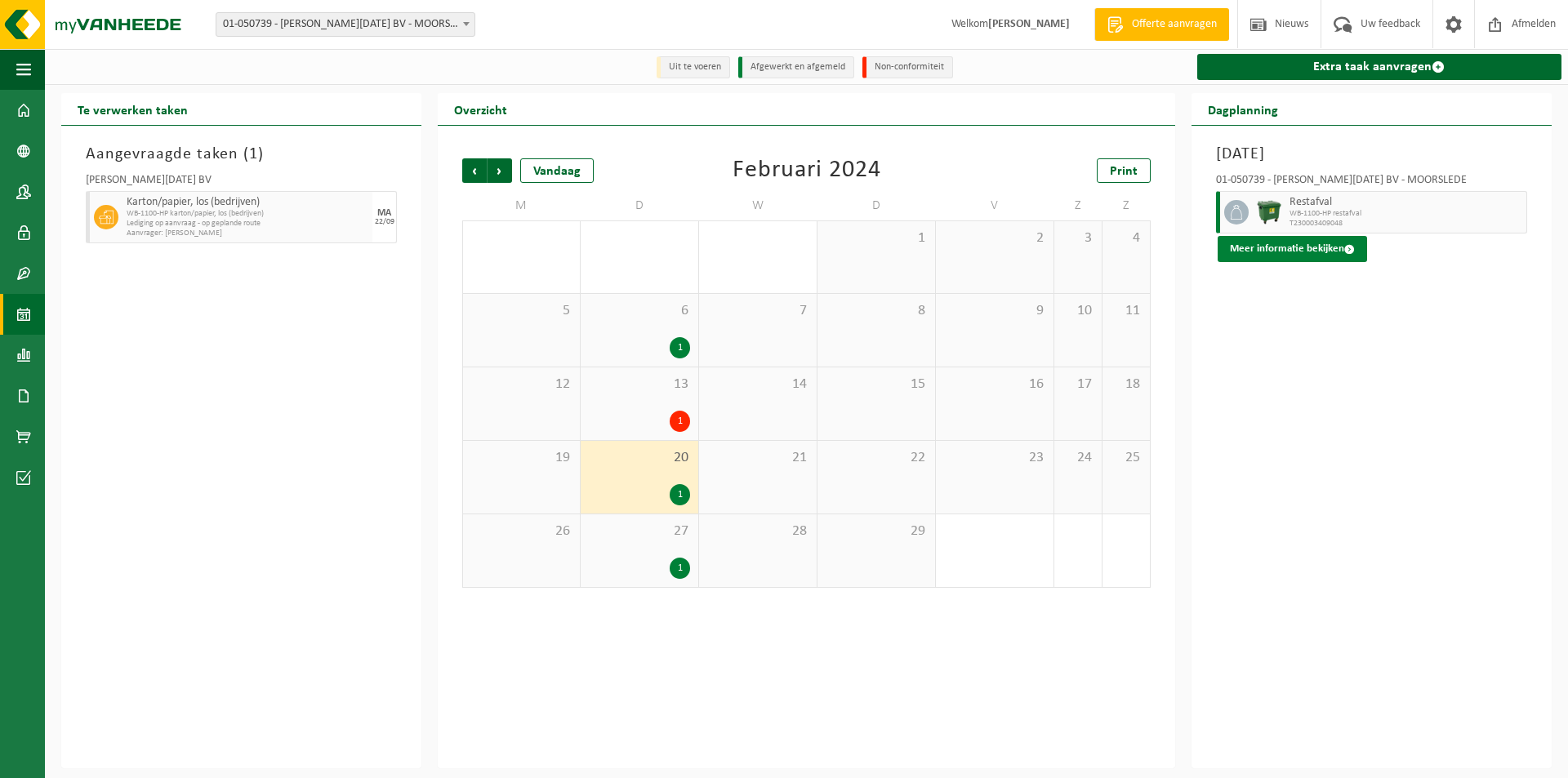
click at [1255, 253] on button "Meer informatie bekijken" at bounding box center [1292, 248] width 150 height 26
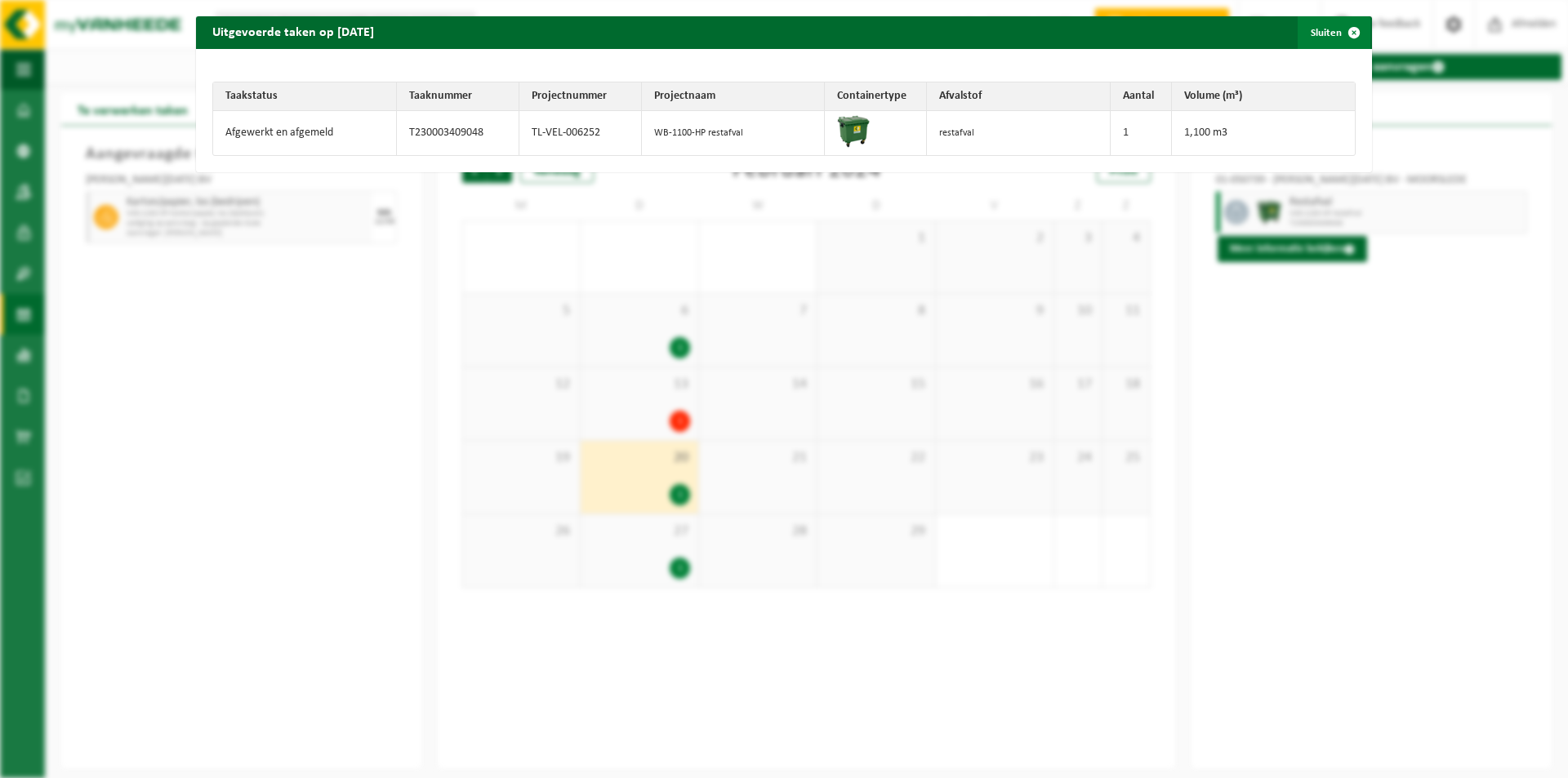
click at [1314, 28] on button "Sluiten" at bounding box center [1334, 32] width 73 height 33
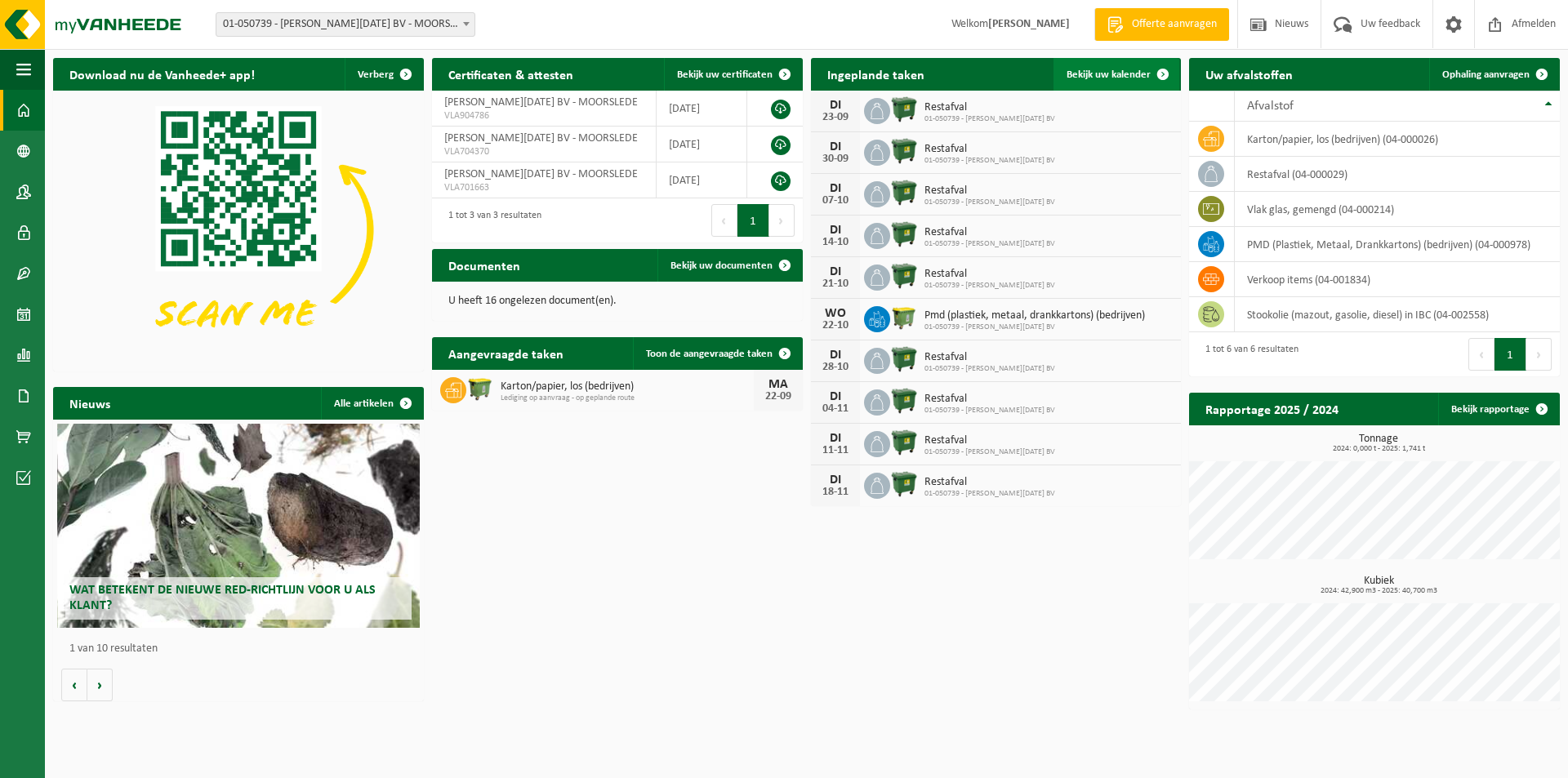
click at [1109, 76] on span "Bekijk uw kalender" at bounding box center [1109, 75] width 84 height 11
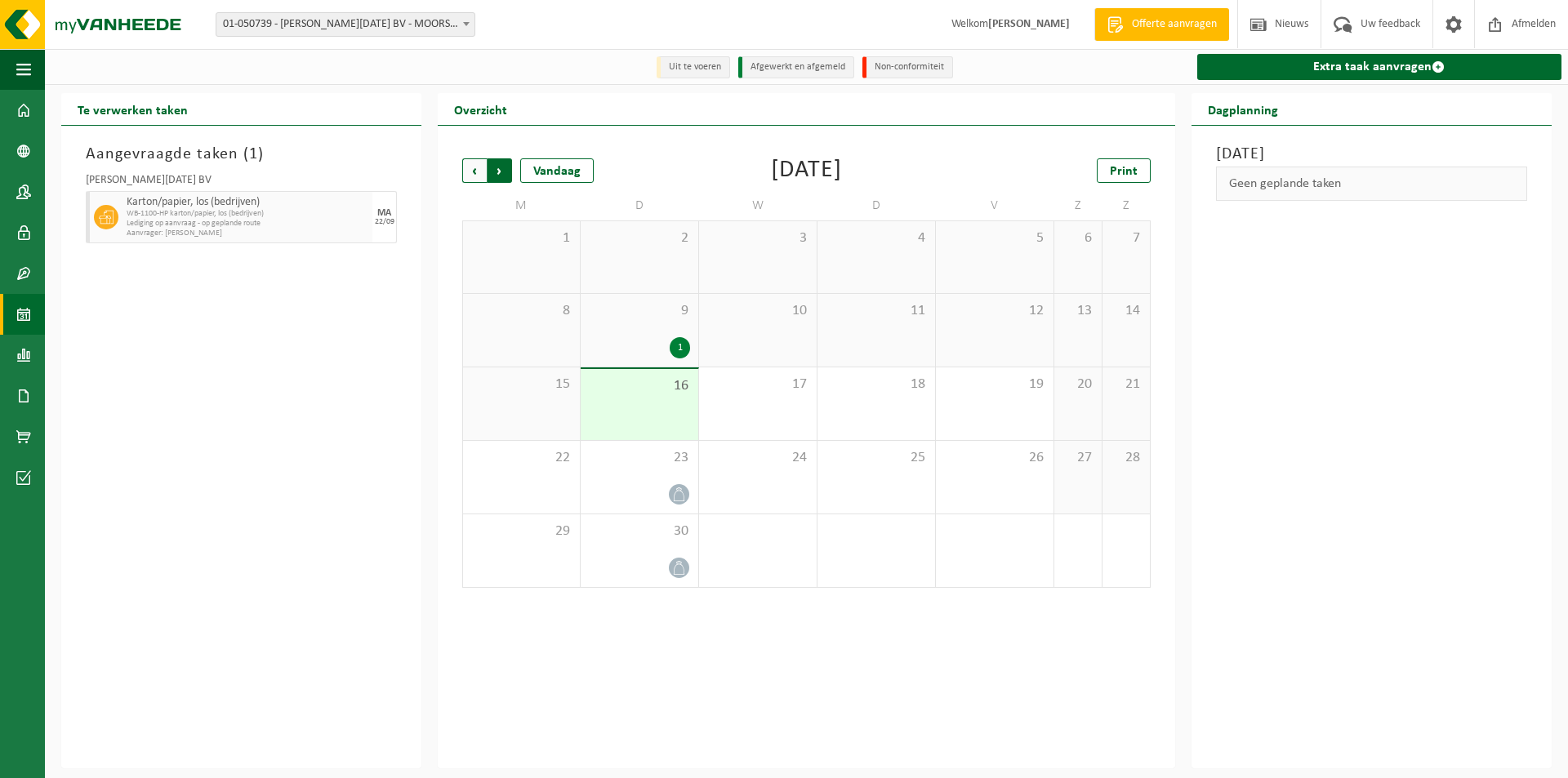
click at [467, 172] on span "Vorige" at bounding box center [475, 171] width 25 height 25
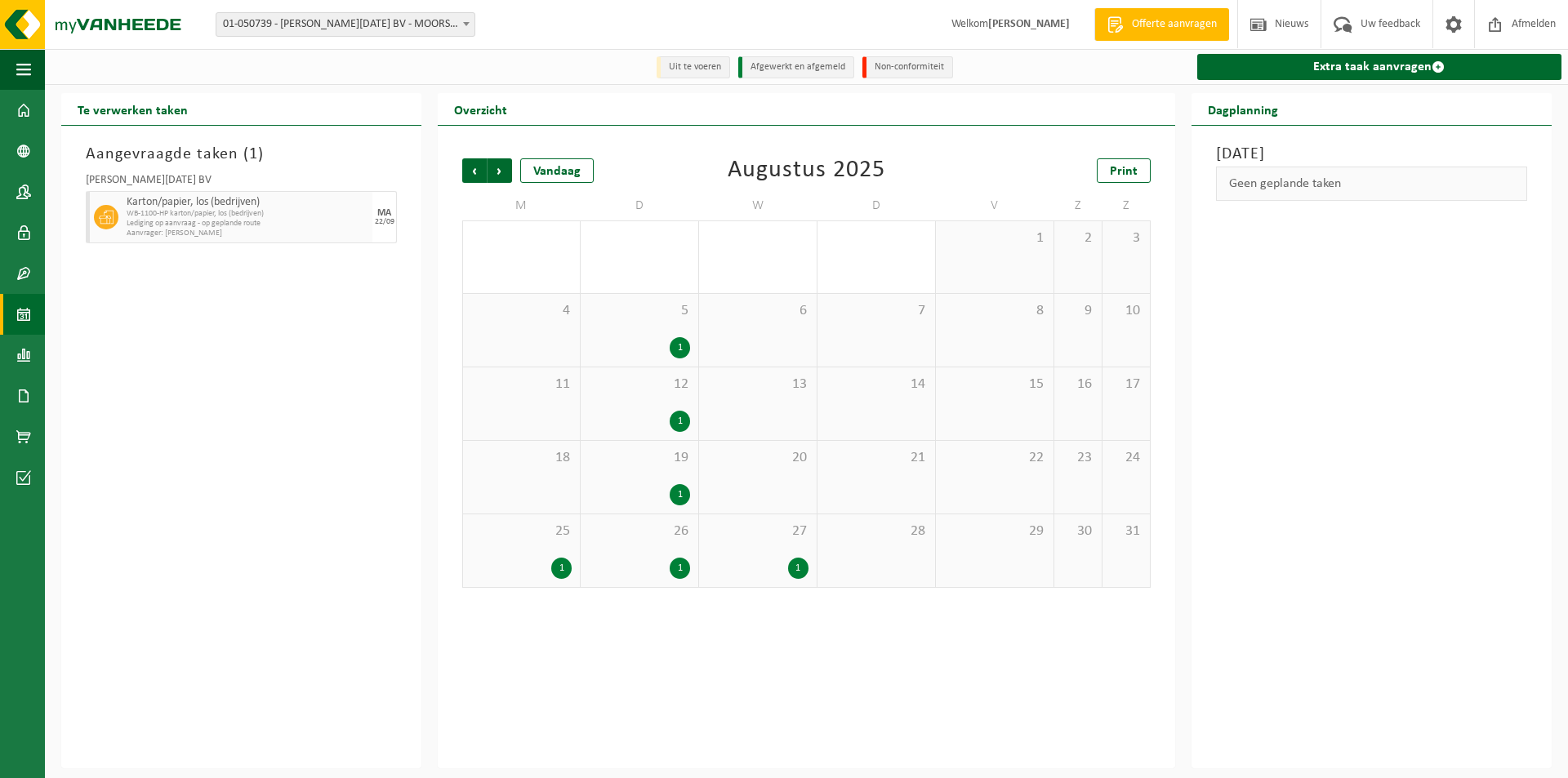
click at [467, 172] on span "Vorige" at bounding box center [475, 171] width 25 height 25
click at [474, 172] on span "Vorige" at bounding box center [475, 171] width 25 height 25
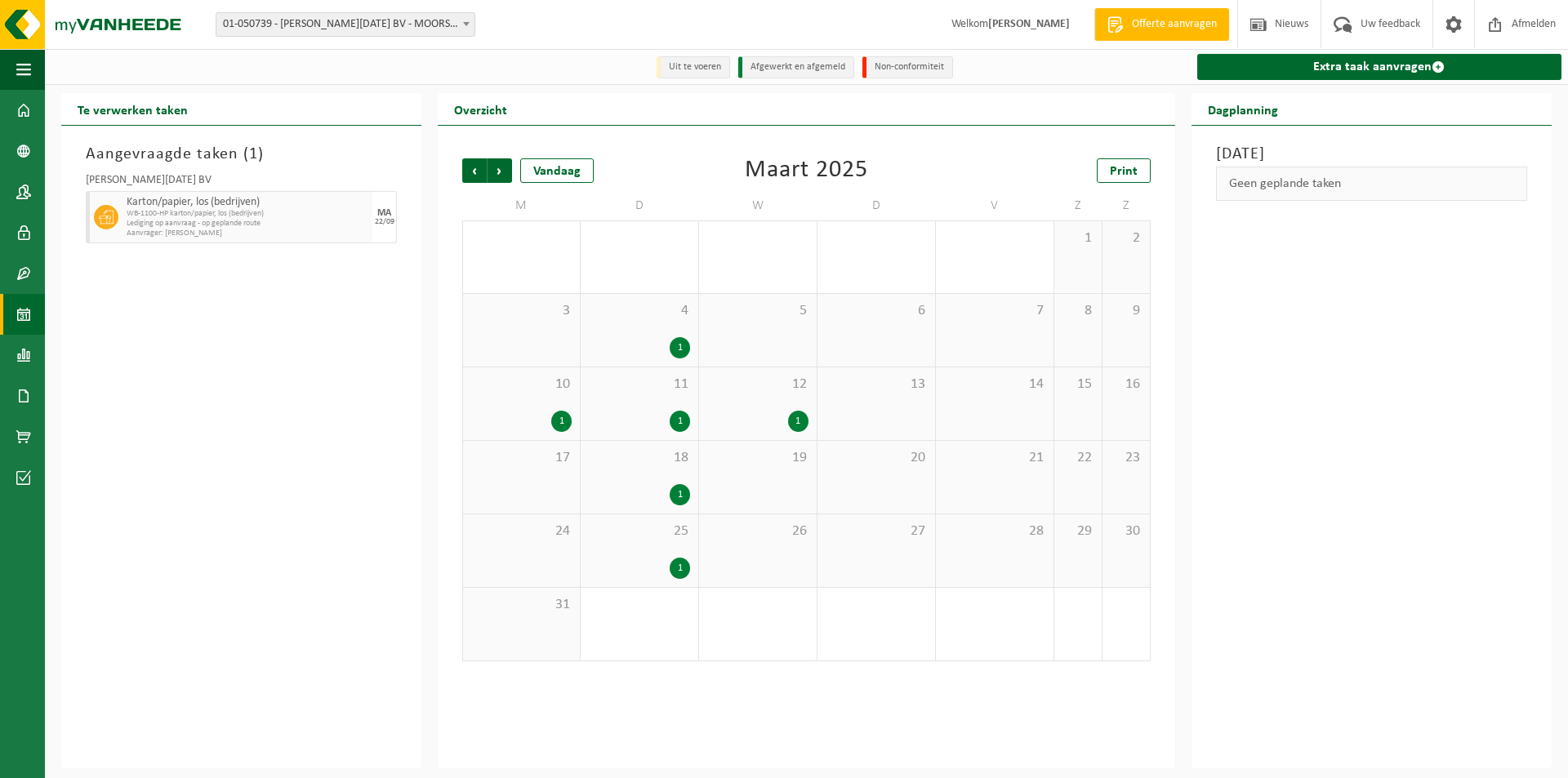
click at [175, 217] on span "WB-1100-HP karton/papier, los (bedrijven)" at bounding box center [247, 214] width 241 height 10
click at [475, 168] on span "Vorige" at bounding box center [475, 171] width 25 height 25
click at [564, 344] on div "1" at bounding box center [561, 348] width 20 height 21
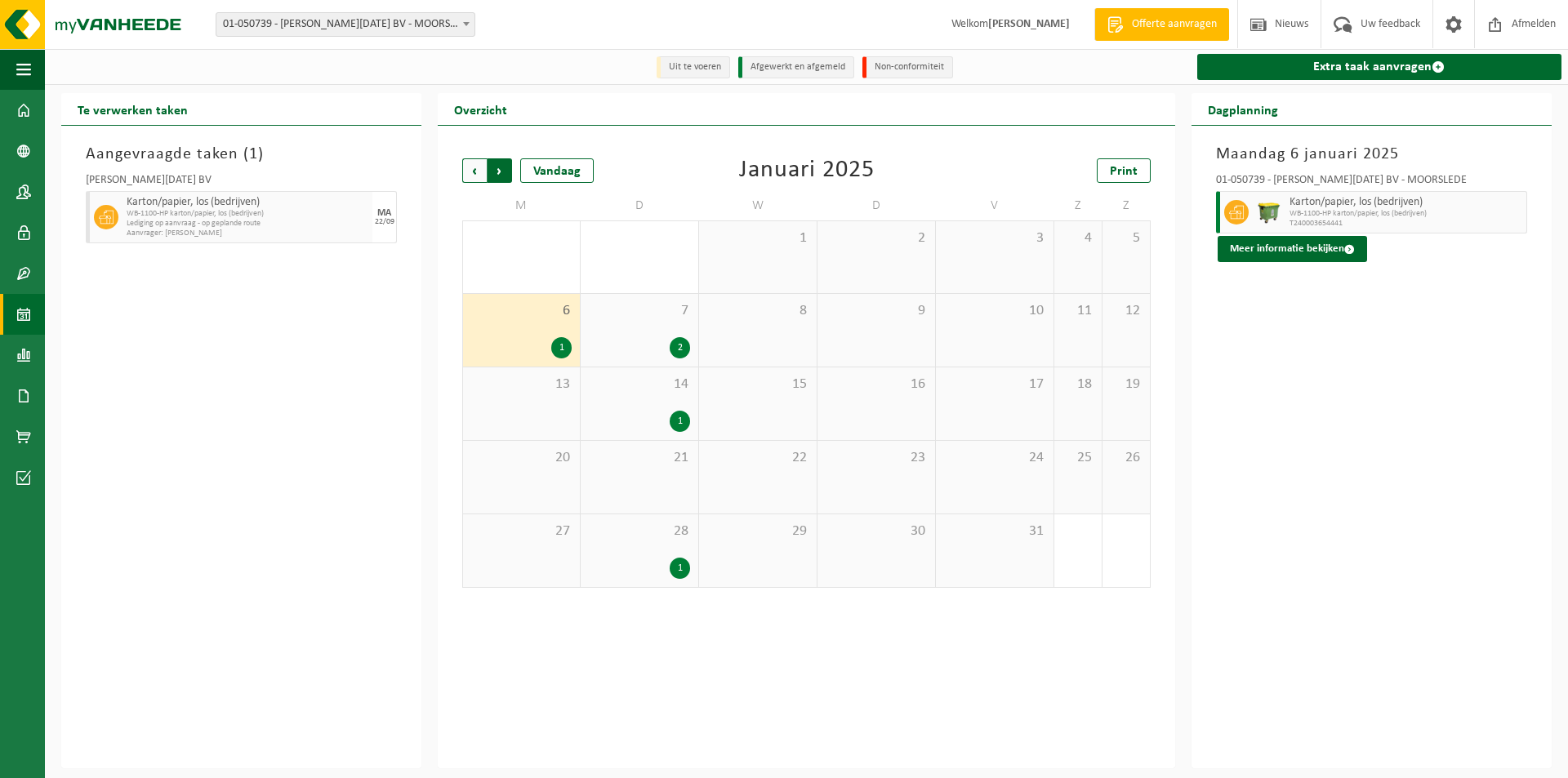
click at [470, 177] on span "Vorige" at bounding box center [475, 171] width 25 height 25
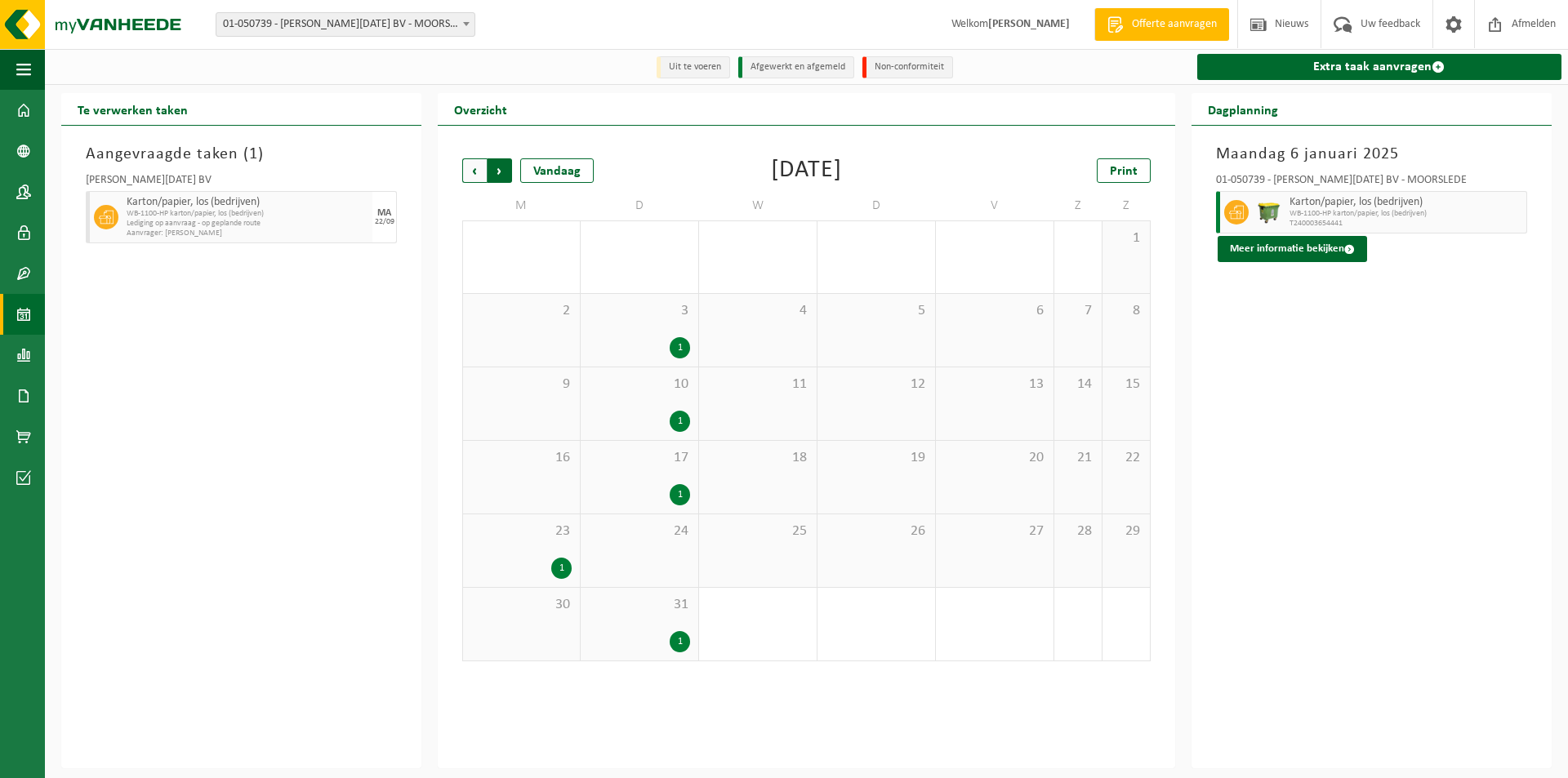
click at [477, 173] on span "Vorige" at bounding box center [475, 171] width 25 height 25
click at [477, 172] on span "Vorige" at bounding box center [475, 171] width 25 height 25
click at [505, 171] on span "Volgende" at bounding box center [500, 171] width 25 height 25
click at [505, 170] on span "Volgende" at bounding box center [500, 171] width 25 height 25
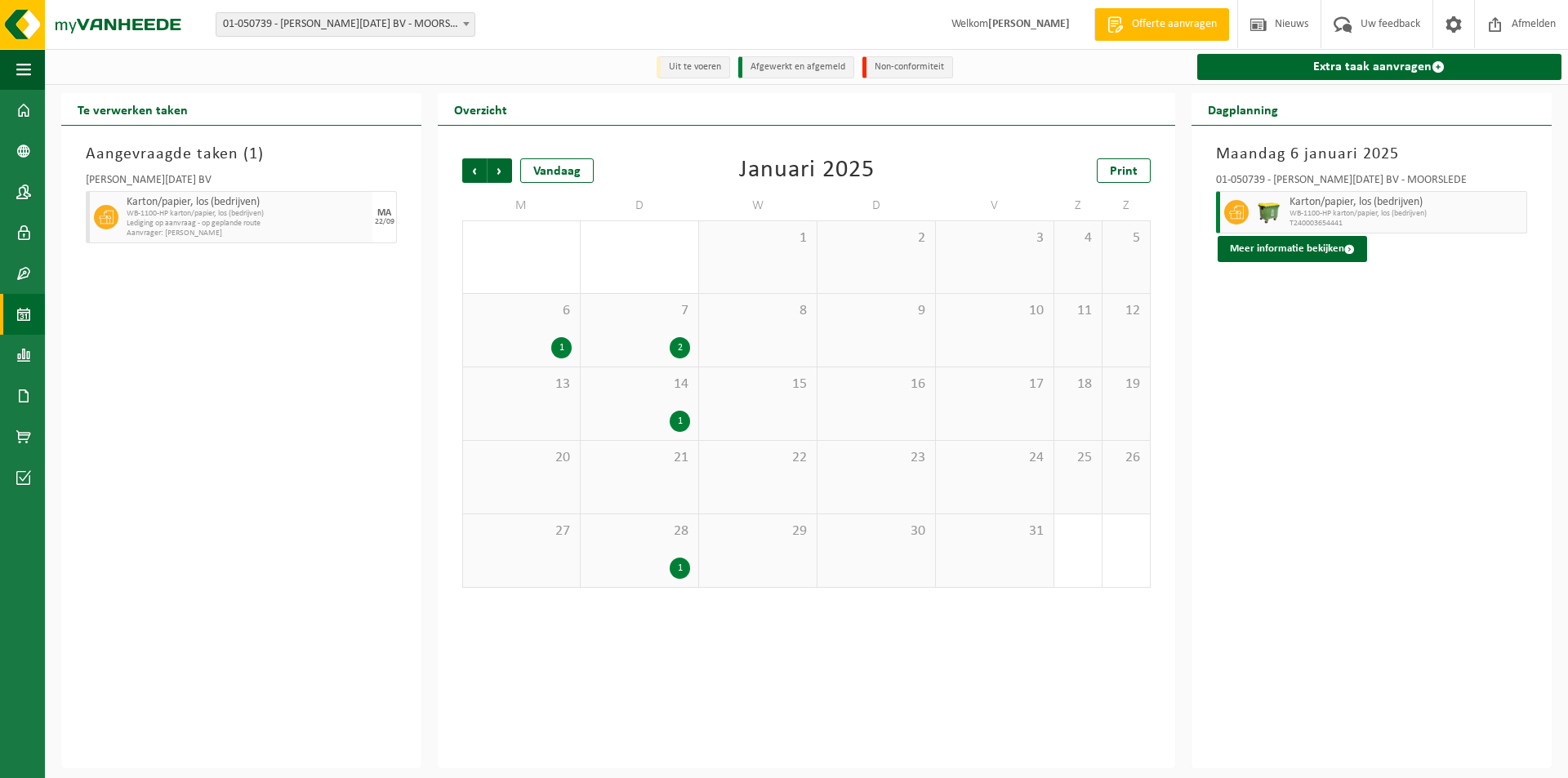
click at [505, 170] on span "Volgende" at bounding box center [500, 171] width 25 height 25
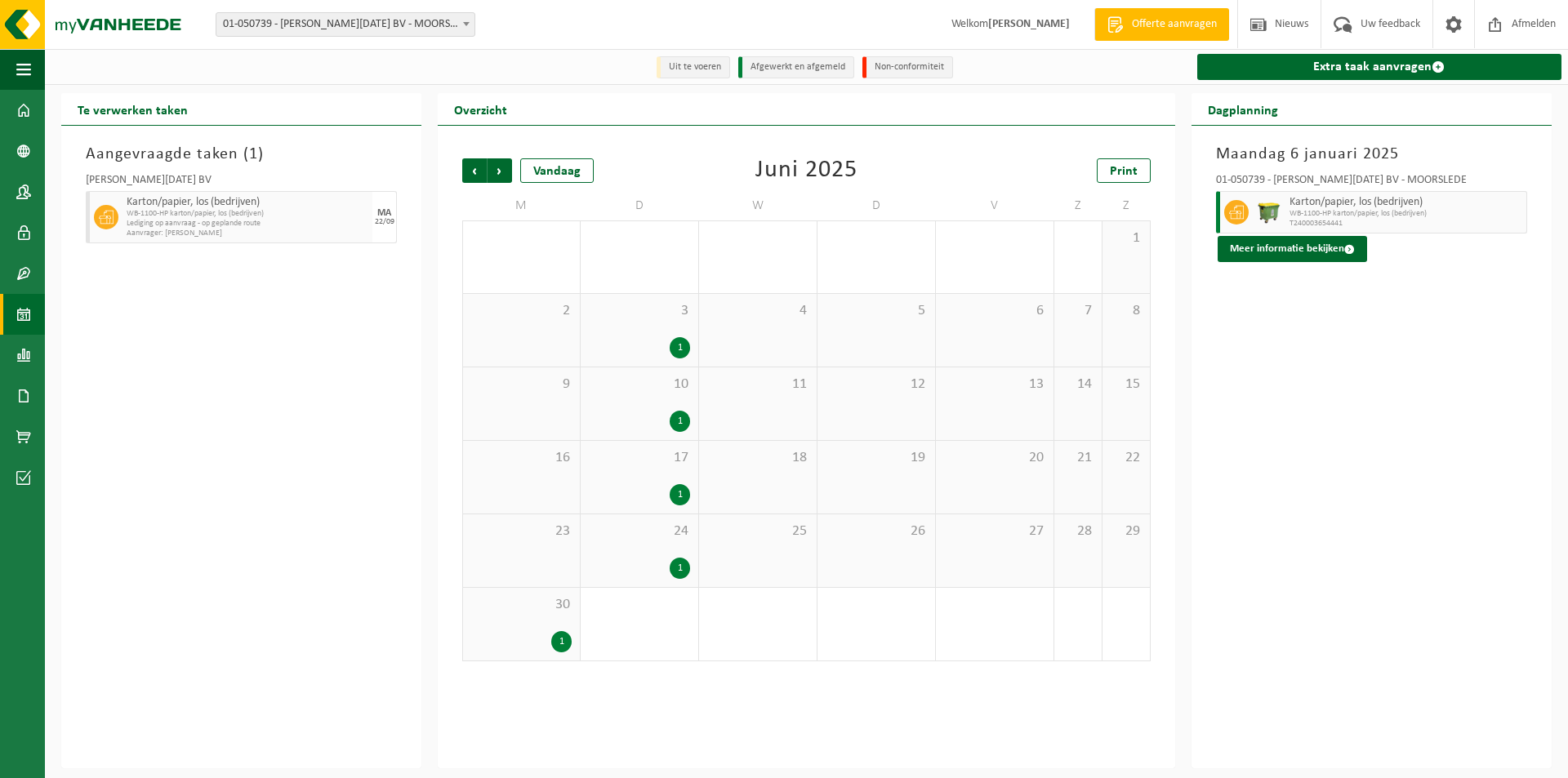
click at [505, 170] on span "Volgende" at bounding box center [500, 171] width 25 height 25
click at [476, 175] on span "Vorige" at bounding box center [475, 171] width 25 height 25
click at [504, 173] on span "Volgende" at bounding box center [500, 171] width 25 height 25
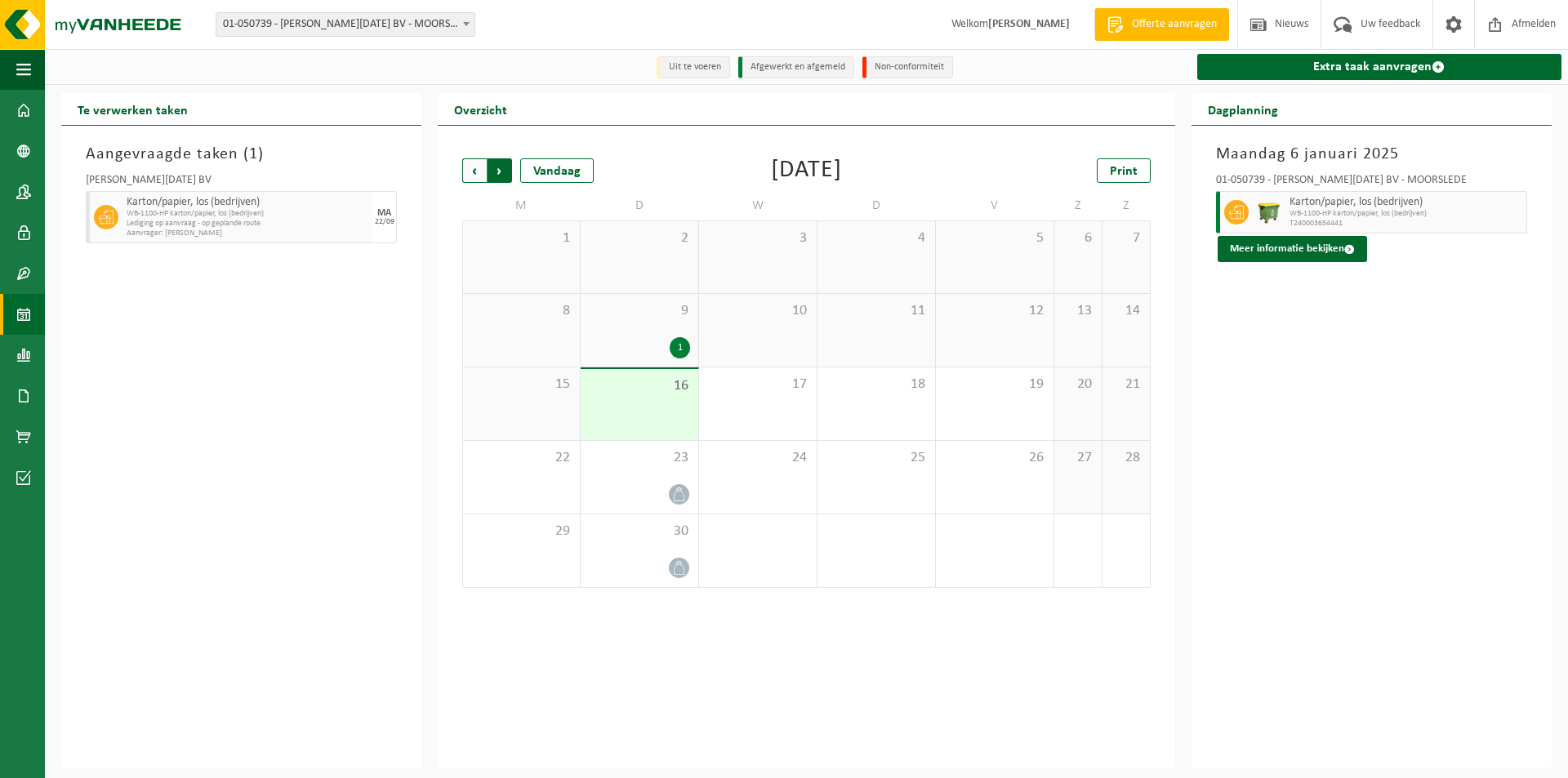
click at [478, 174] on span "Vorige" at bounding box center [475, 171] width 25 height 25
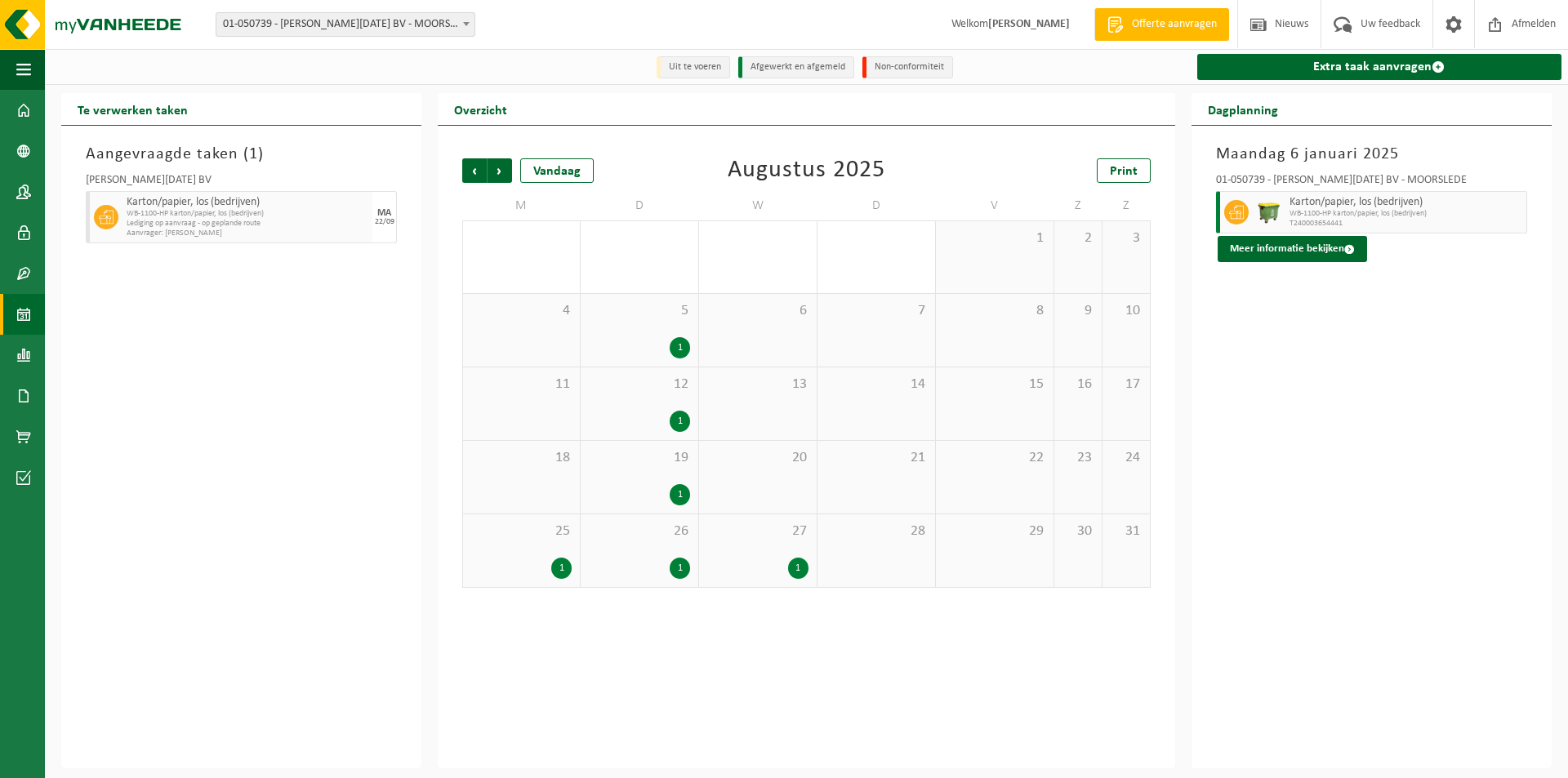
click at [799, 566] on div "1" at bounding box center [798, 568] width 20 height 21
click at [557, 569] on div "1" at bounding box center [561, 568] width 20 height 21
click at [559, 569] on div "1" at bounding box center [561, 568] width 20 height 21
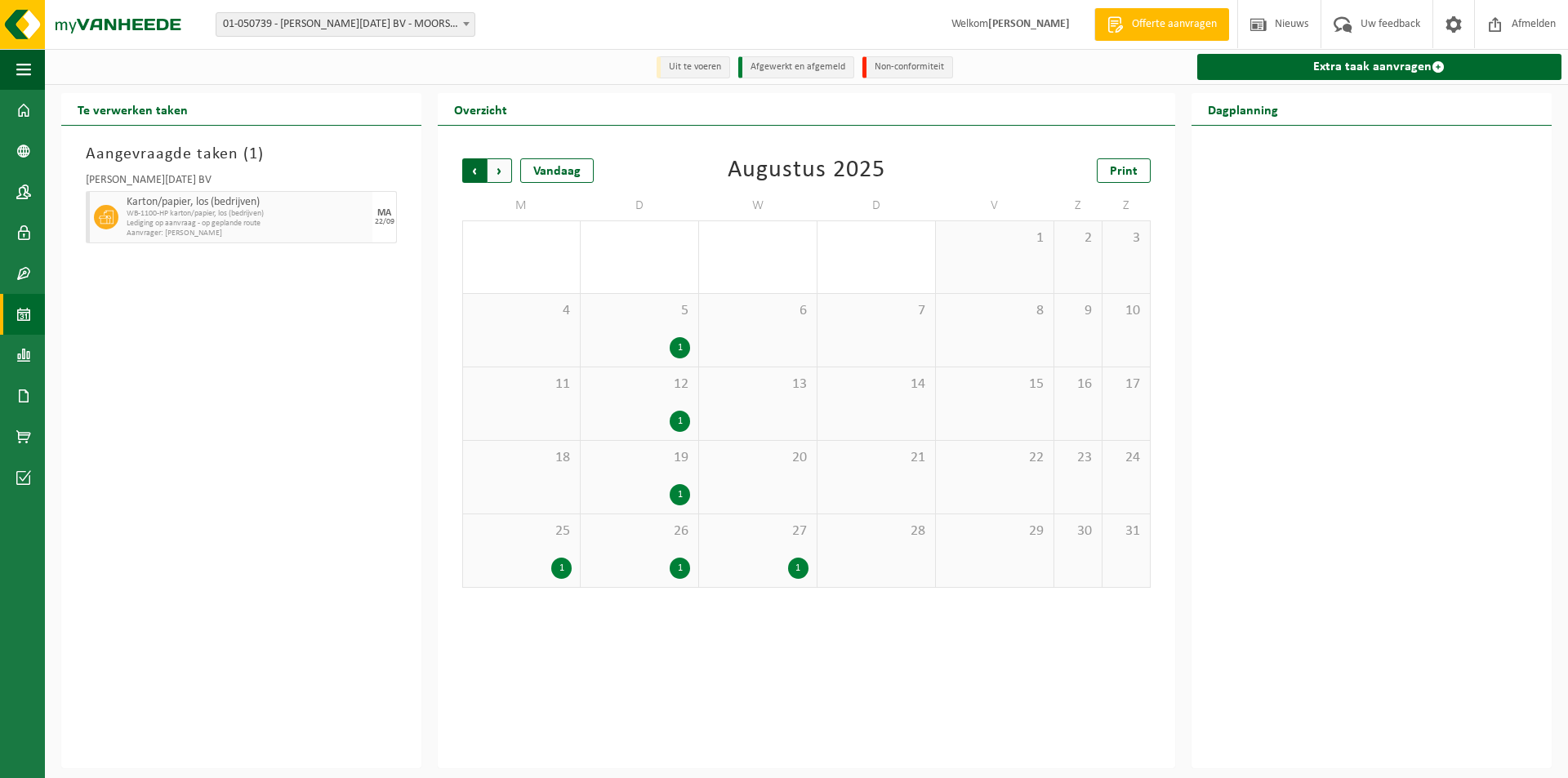
click at [501, 173] on span "Volgende" at bounding box center [500, 171] width 25 height 25
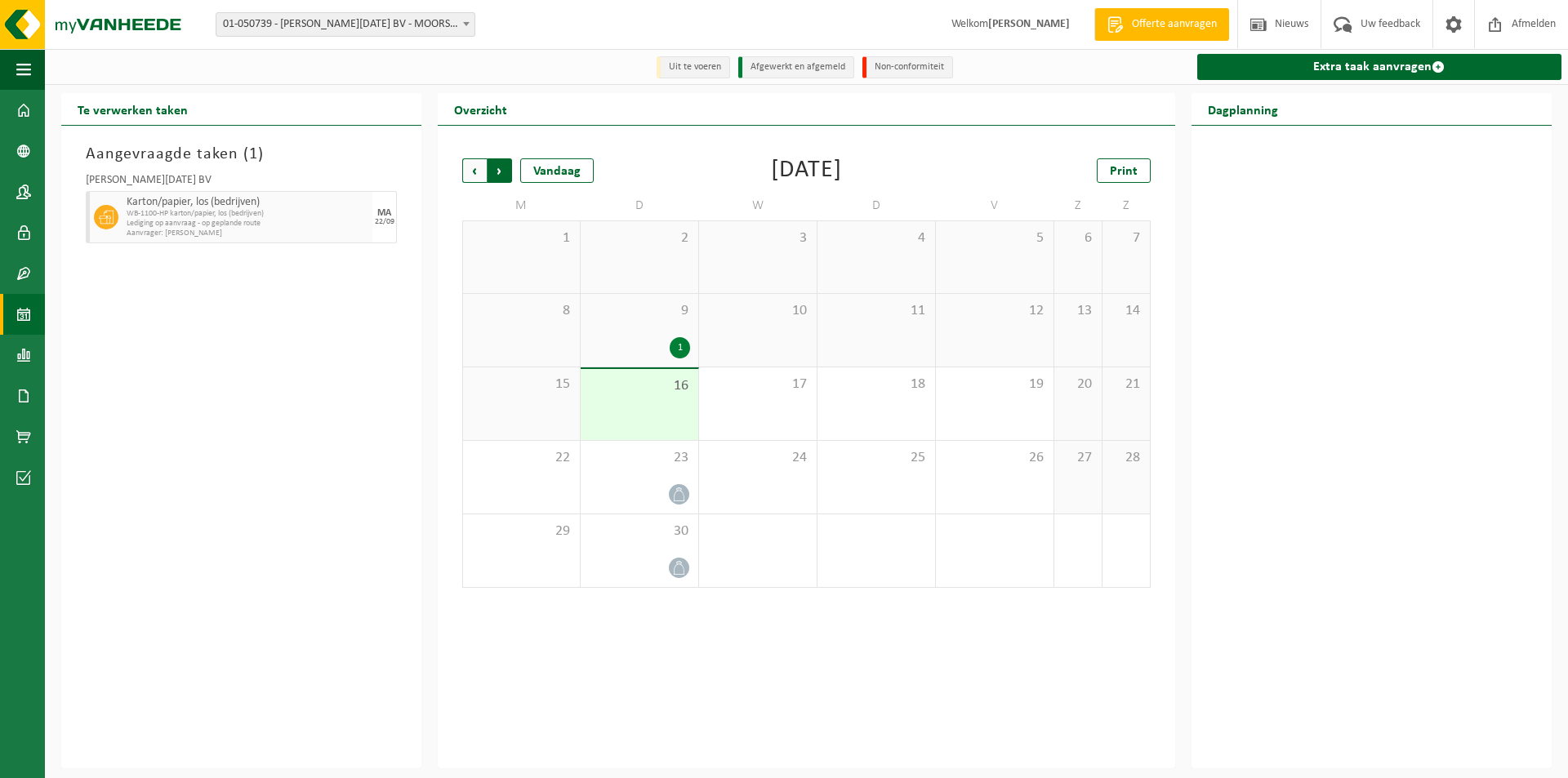
click at [475, 167] on span "Vorige" at bounding box center [475, 171] width 25 height 25
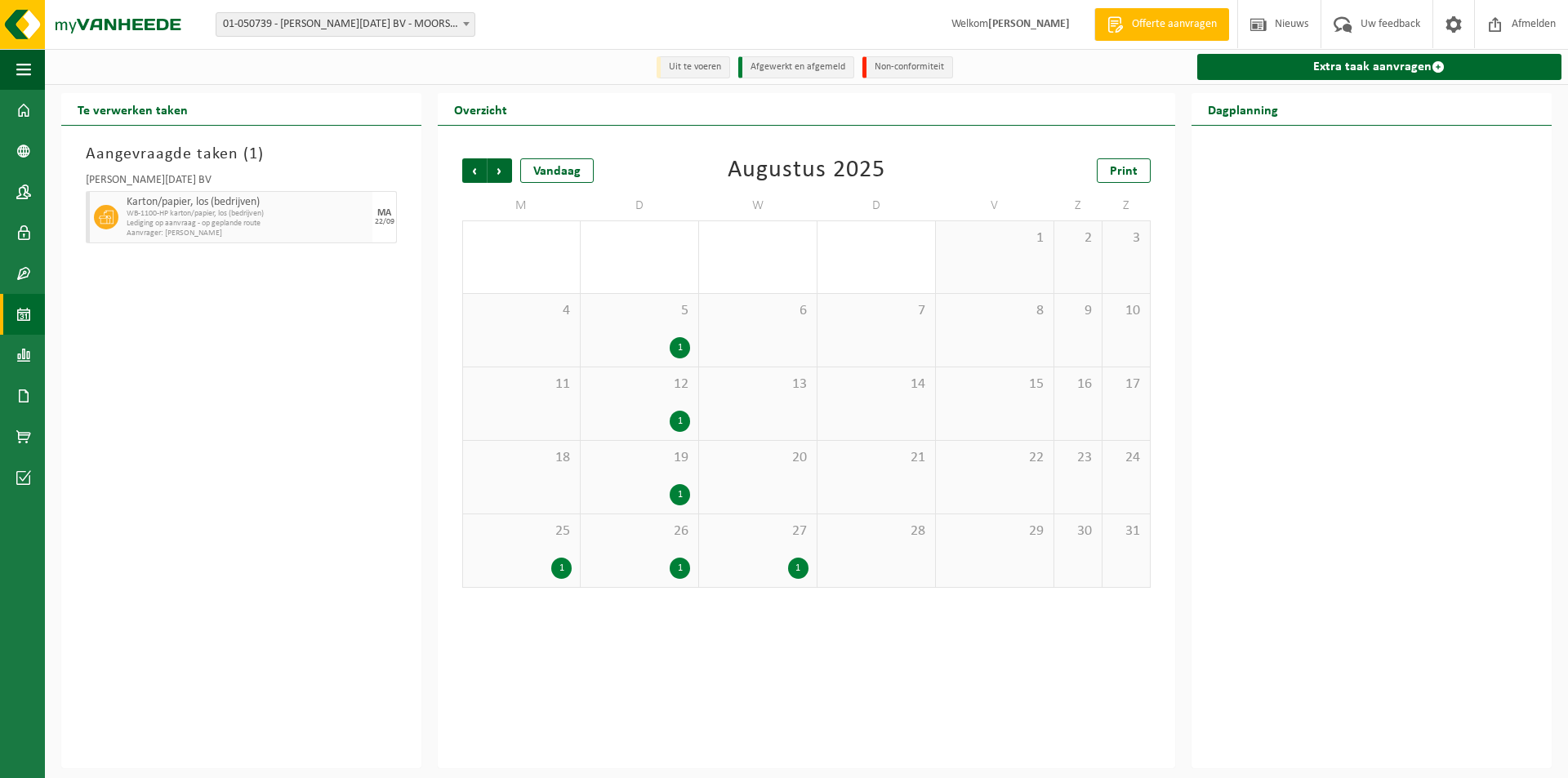
click at [475, 167] on span "Vorige" at bounding box center [475, 171] width 25 height 25
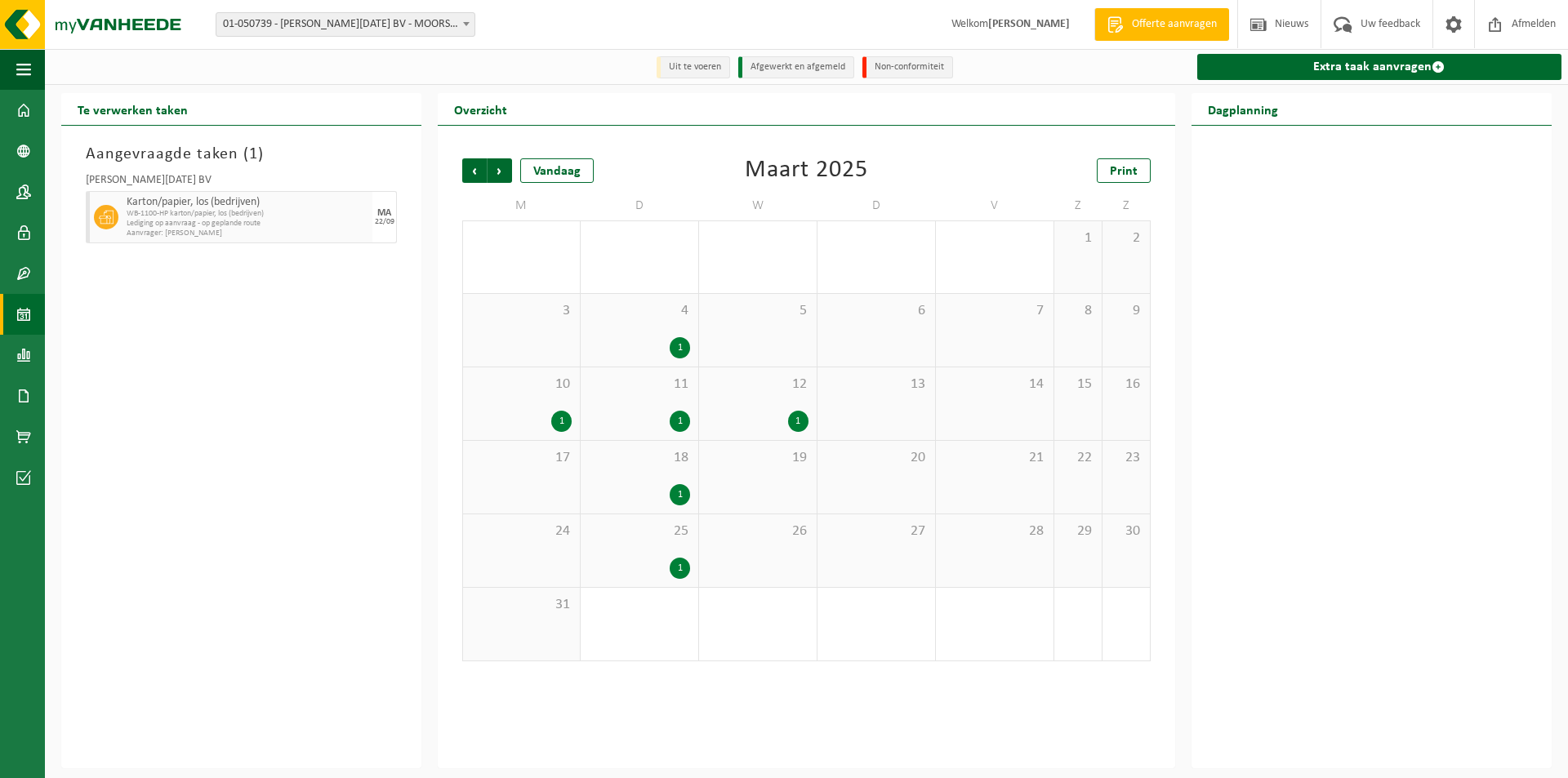
click at [475, 167] on span "Vorige" at bounding box center [475, 171] width 25 height 25
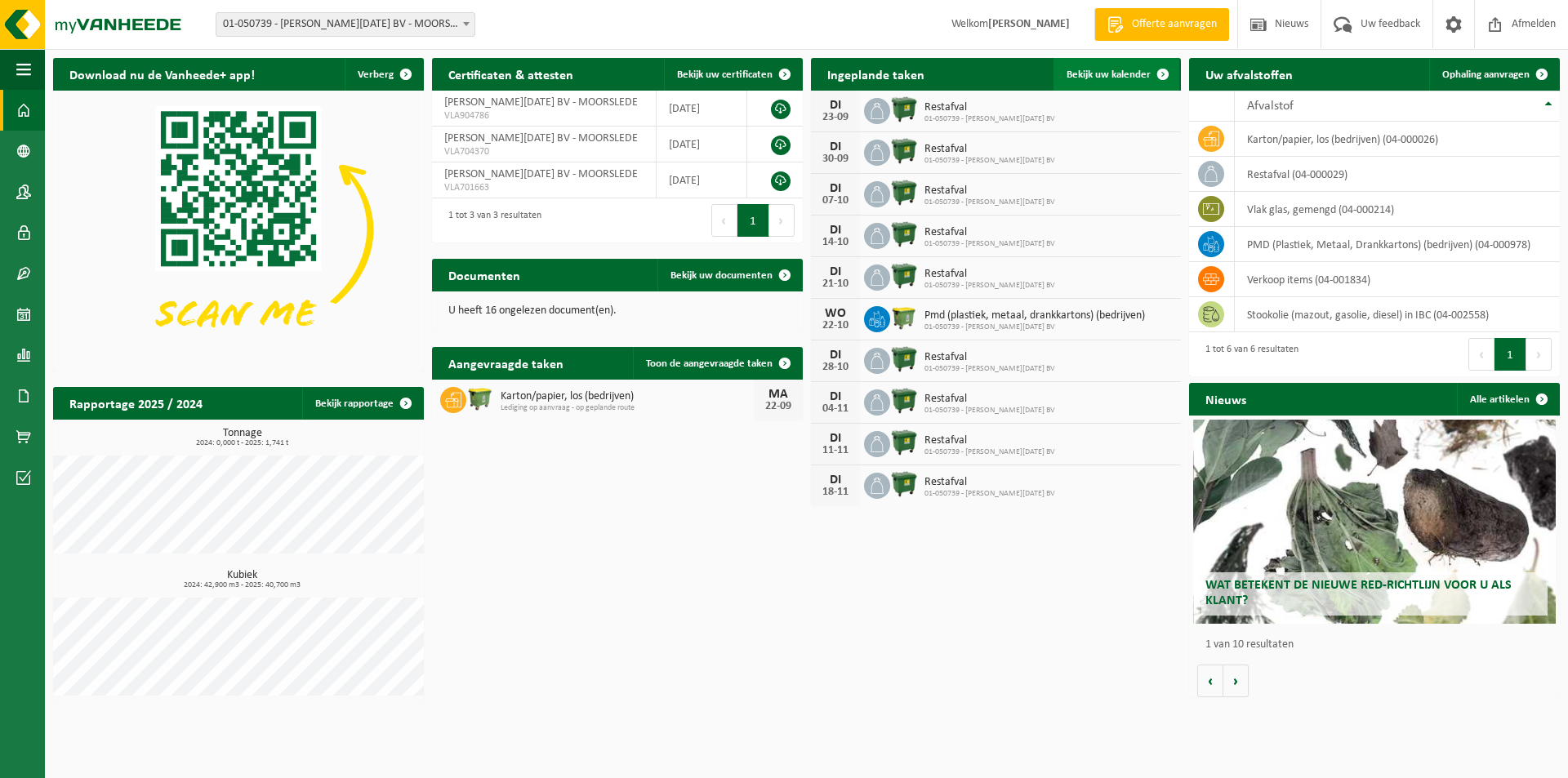
click at [1101, 80] on span "Bekijk uw kalender" at bounding box center [1109, 75] width 84 height 11
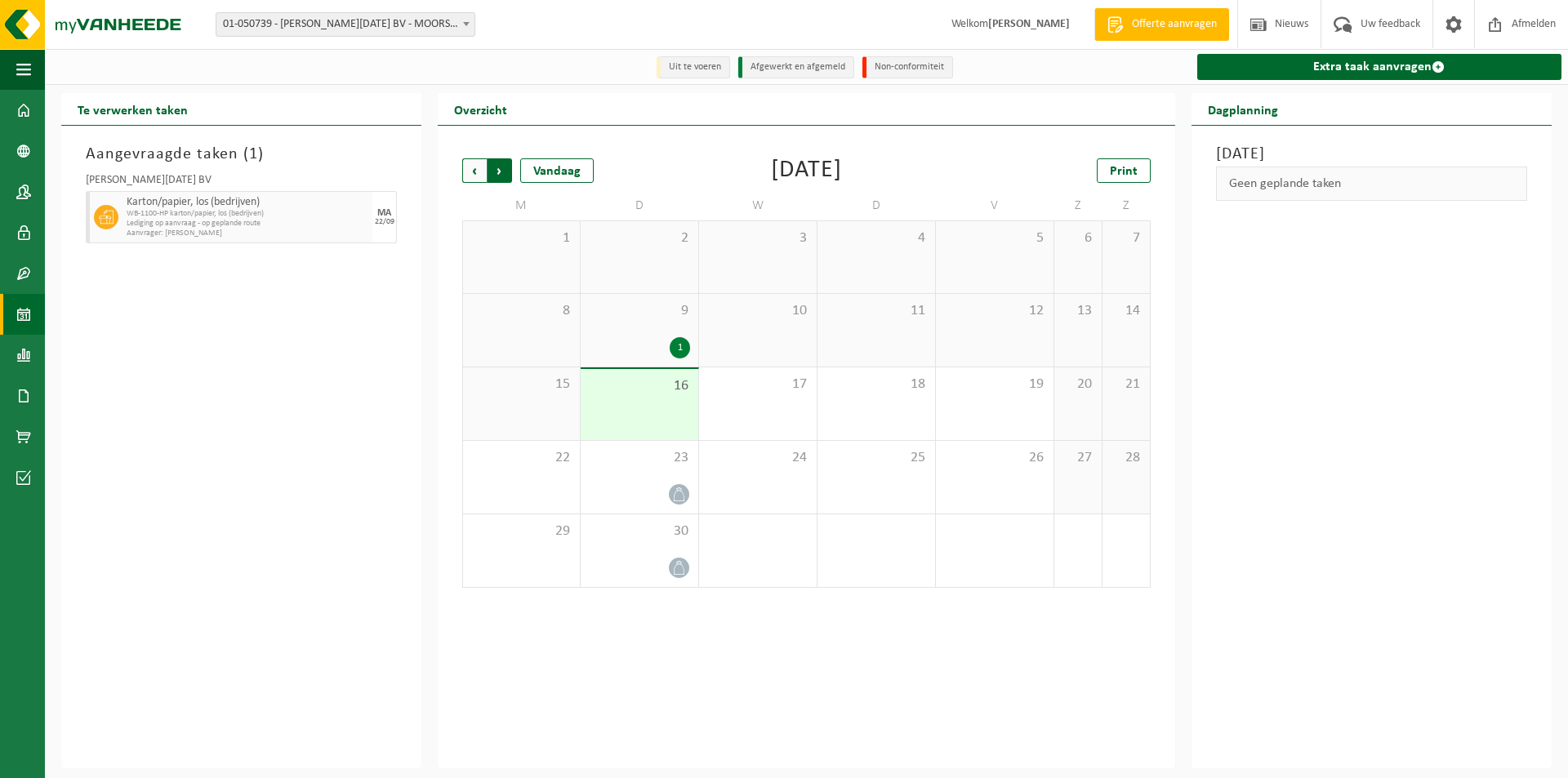
click at [471, 172] on span "Vorige" at bounding box center [475, 171] width 25 height 25
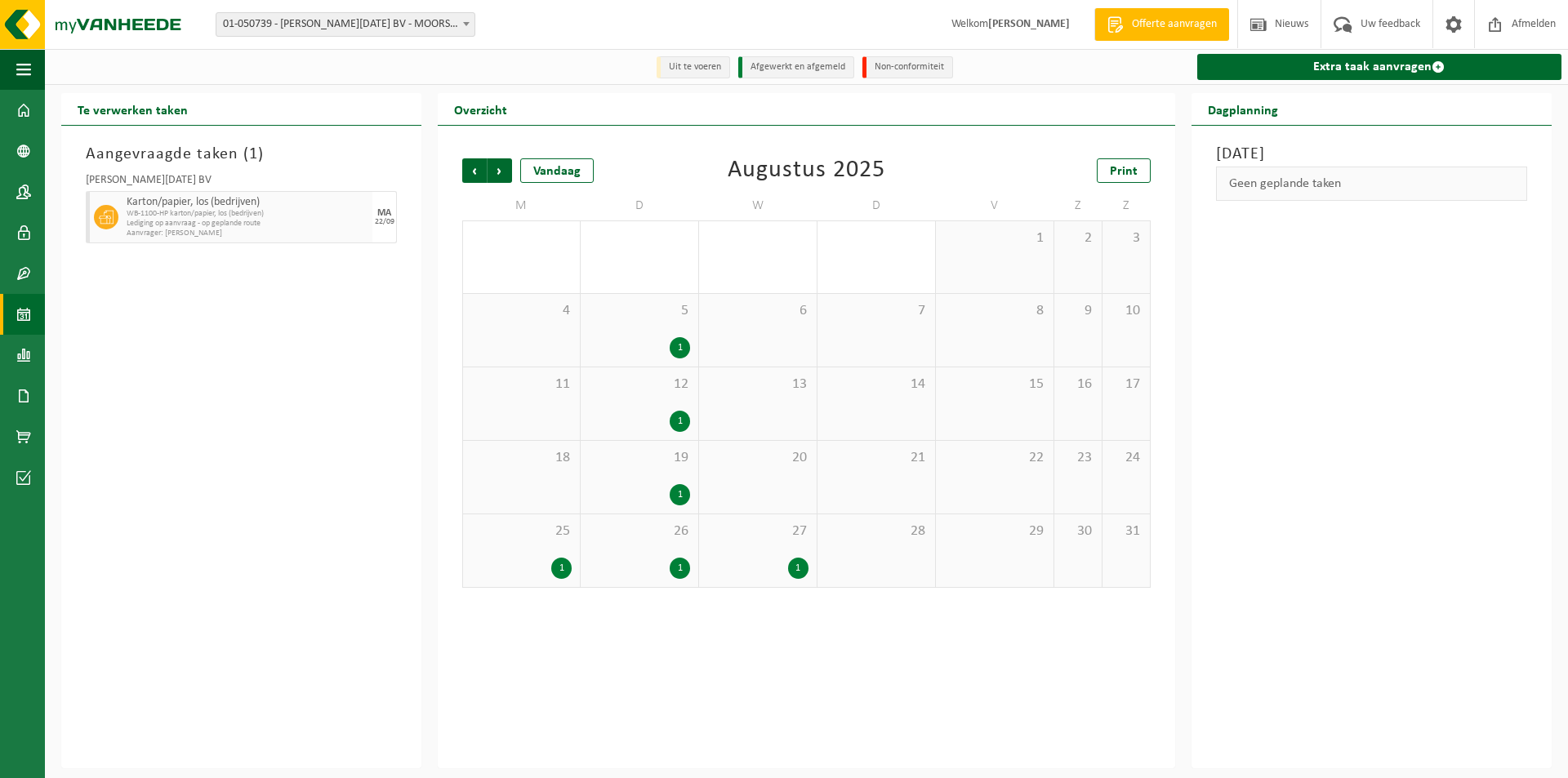
click at [471, 172] on span "Vorige" at bounding box center [475, 171] width 25 height 25
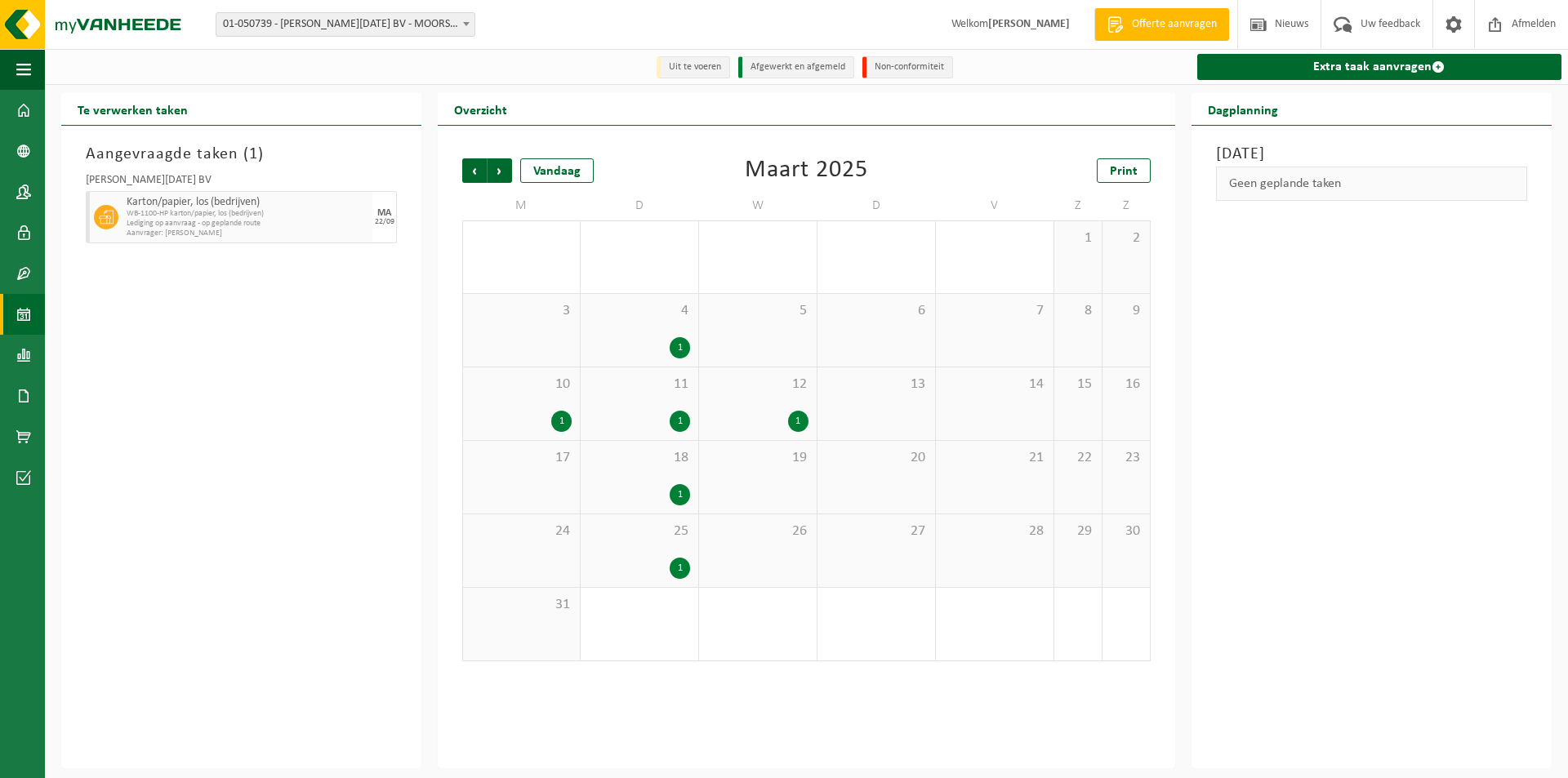
click at [471, 172] on span "Vorige" at bounding box center [475, 171] width 25 height 25
click at [498, 175] on span "Volgende" at bounding box center [500, 171] width 25 height 25
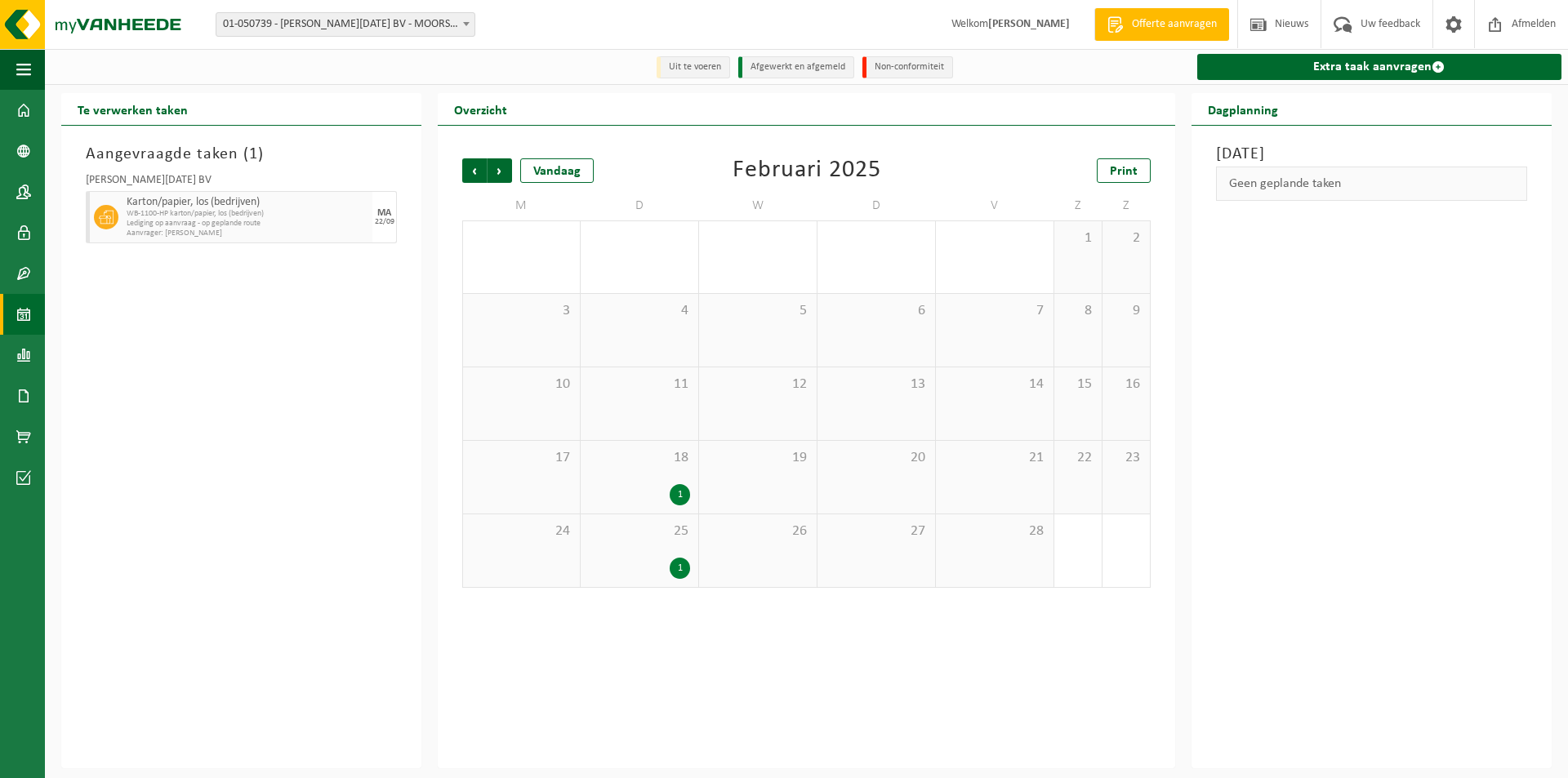
click at [498, 175] on span "Volgende" at bounding box center [500, 171] width 25 height 25
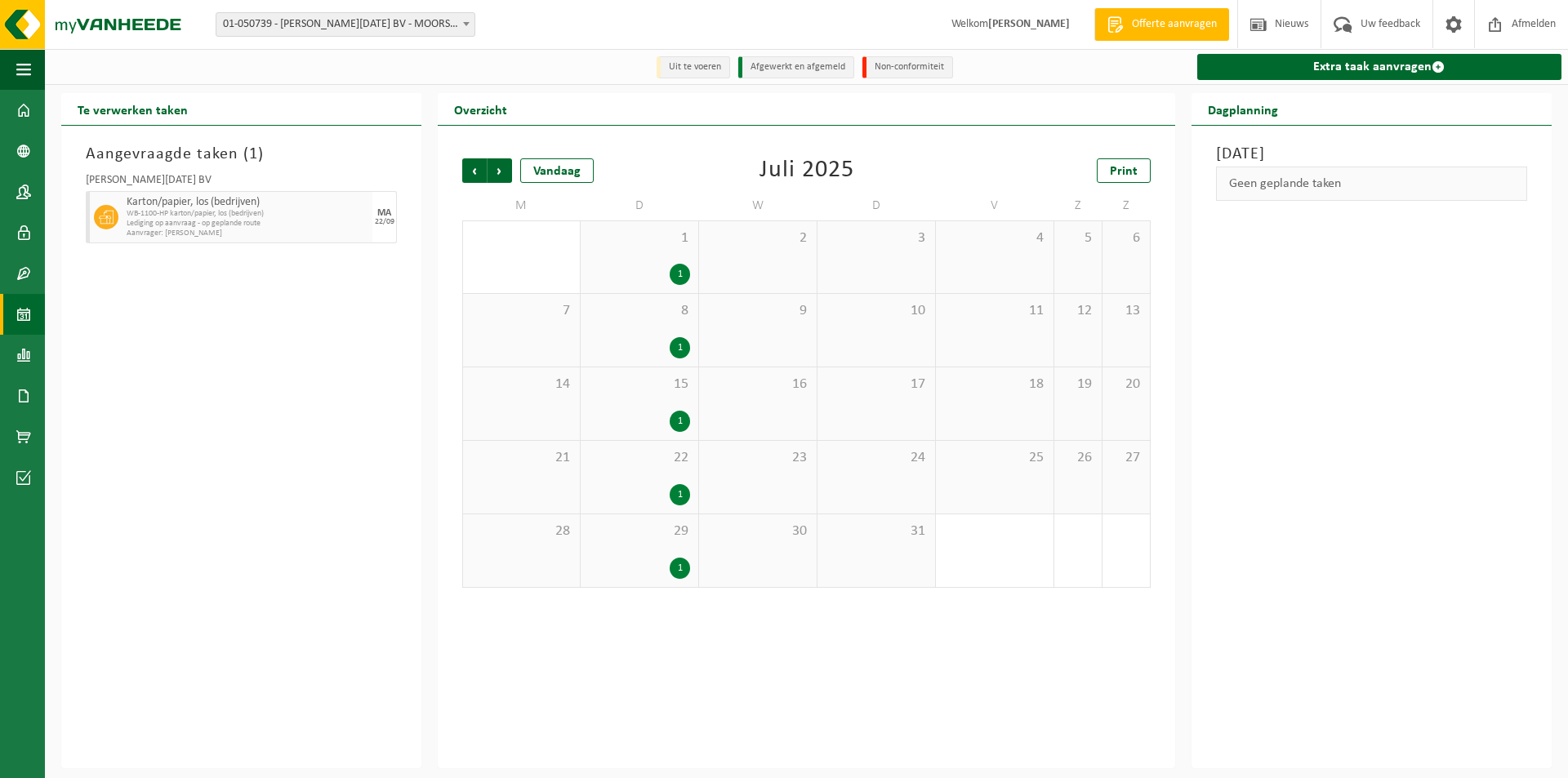
click at [498, 175] on span "Volgende" at bounding box center [500, 171] width 25 height 25
click at [801, 566] on div "1" at bounding box center [798, 568] width 20 height 21
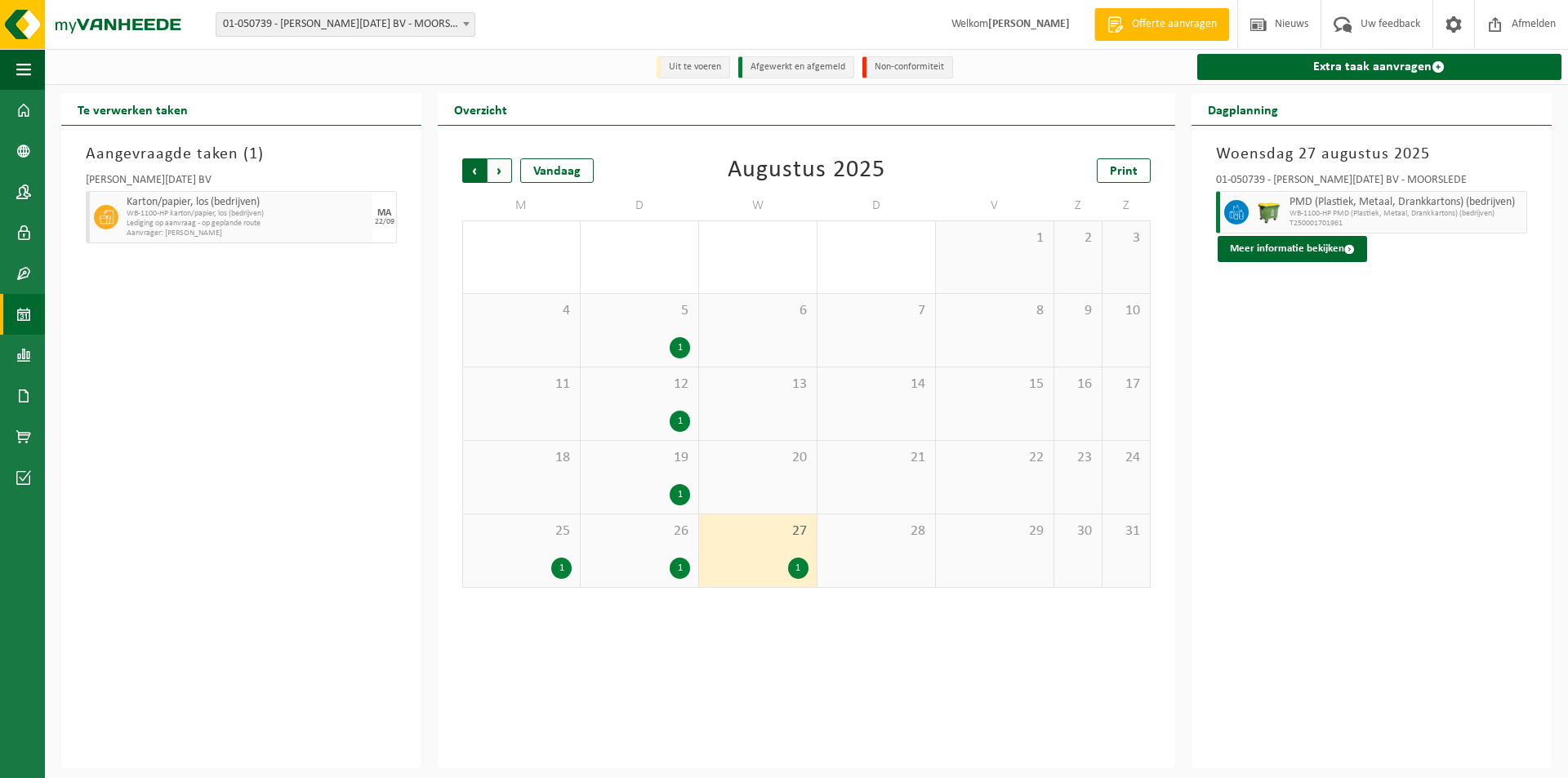
click at [500, 172] on span "Volgende" at bounding box center [500, 171] width 25 height 25
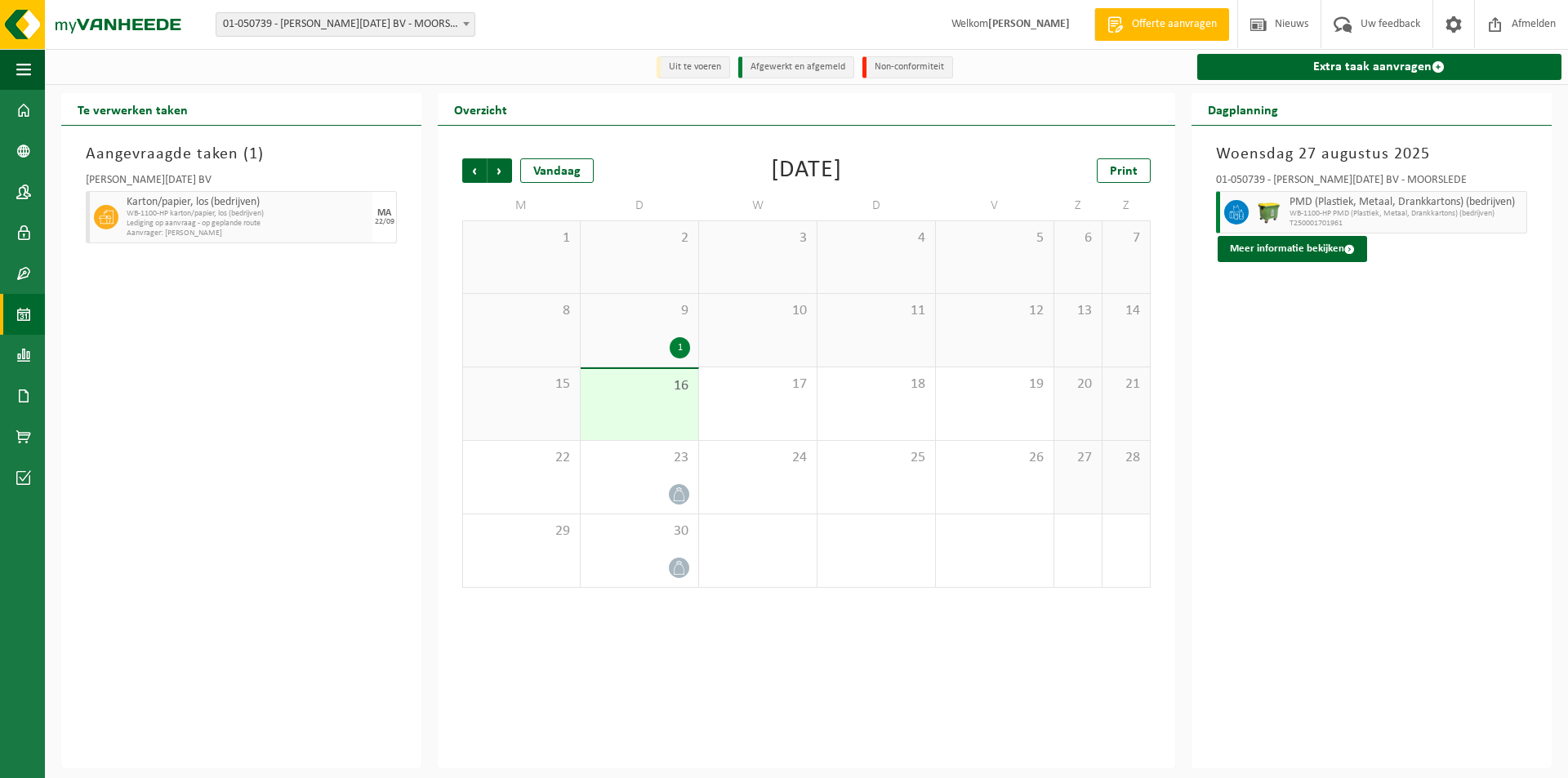
click at [500, 172] on span "Volgende" at bounding box center [500, 171] width 25 height 25
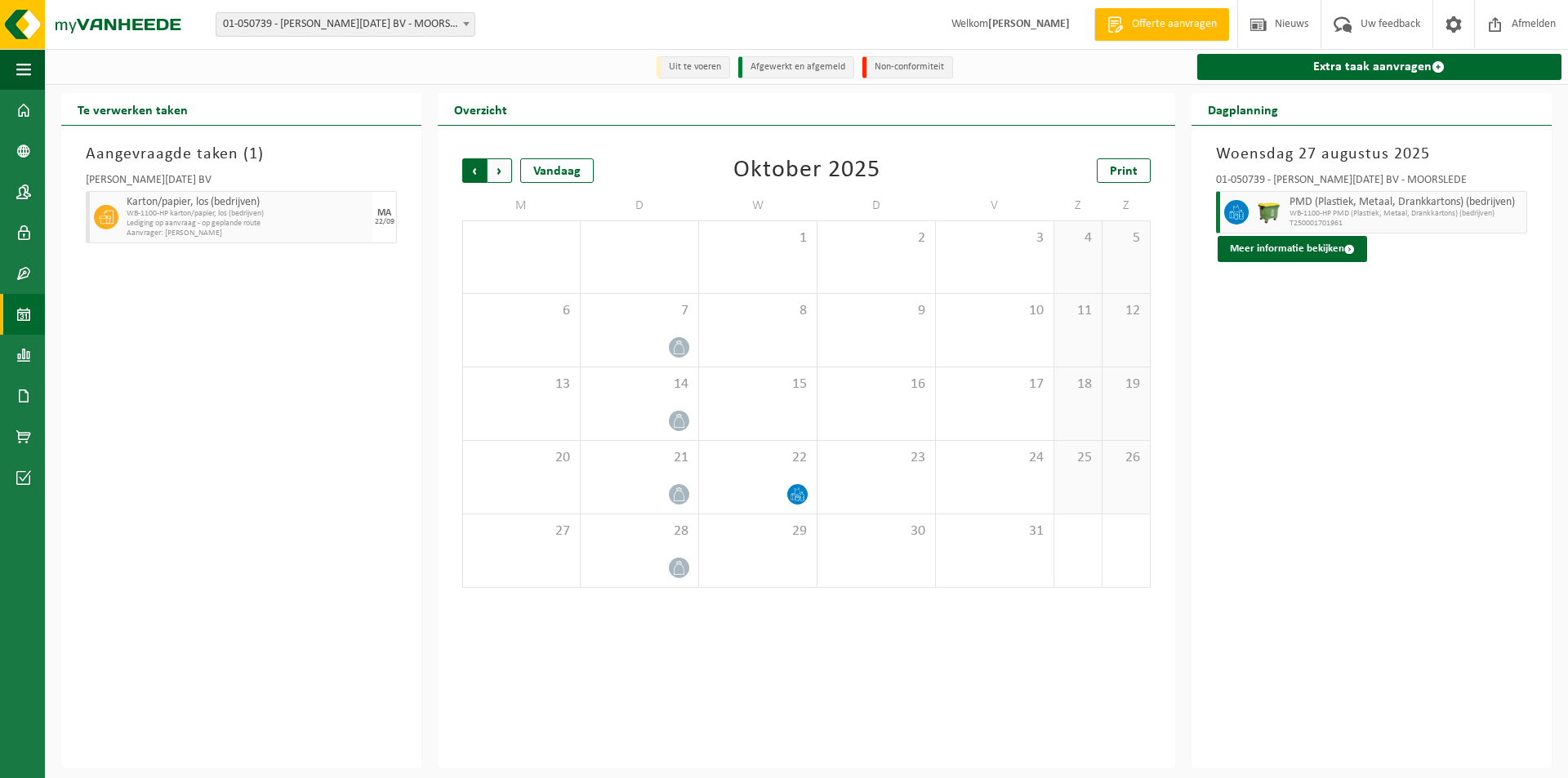
click at [505, 173] on span "Volgende" at bounding box center [500, 171] width 25 height 25
